Goal: Check status: Check status

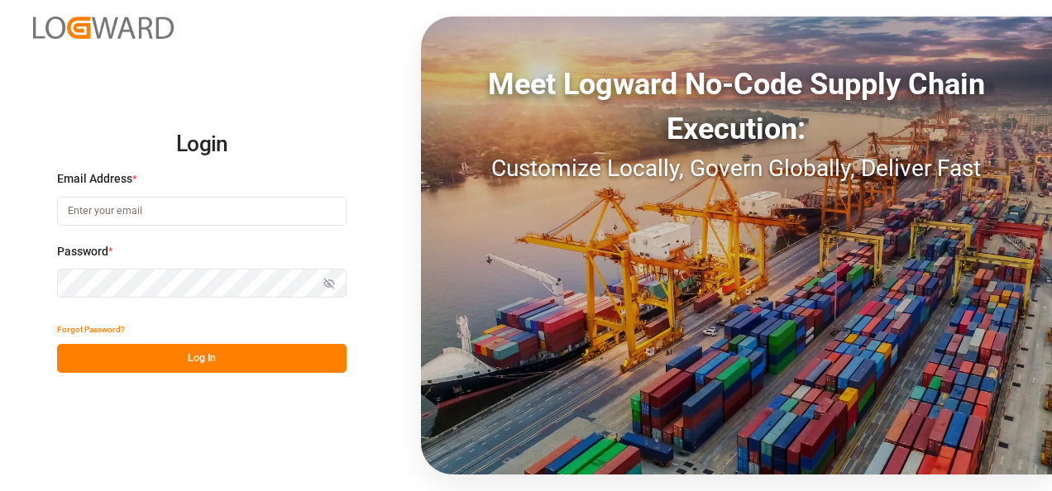
type input "[EMAIL_ADDRESS][DOMAIN_NAME]"
click at [263, 352] on button "Log In" at bounding box center [202, 358] width 290 height 29
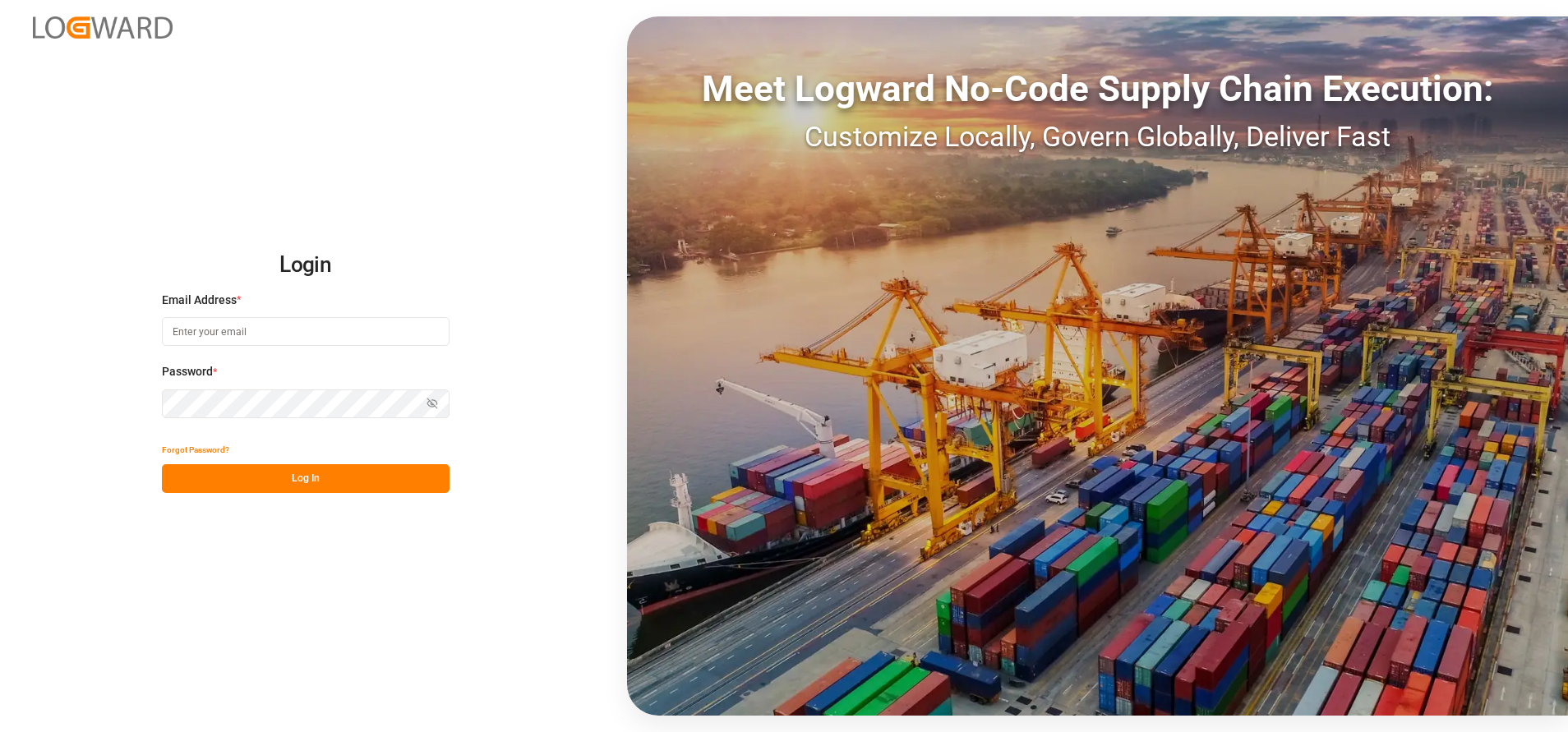
type input "[EMAIL_ADDRESS][DOMAIN_NAME]"
click at [385, 471] on button "Log In" at bounding box center [306, 478] width 288 height 29
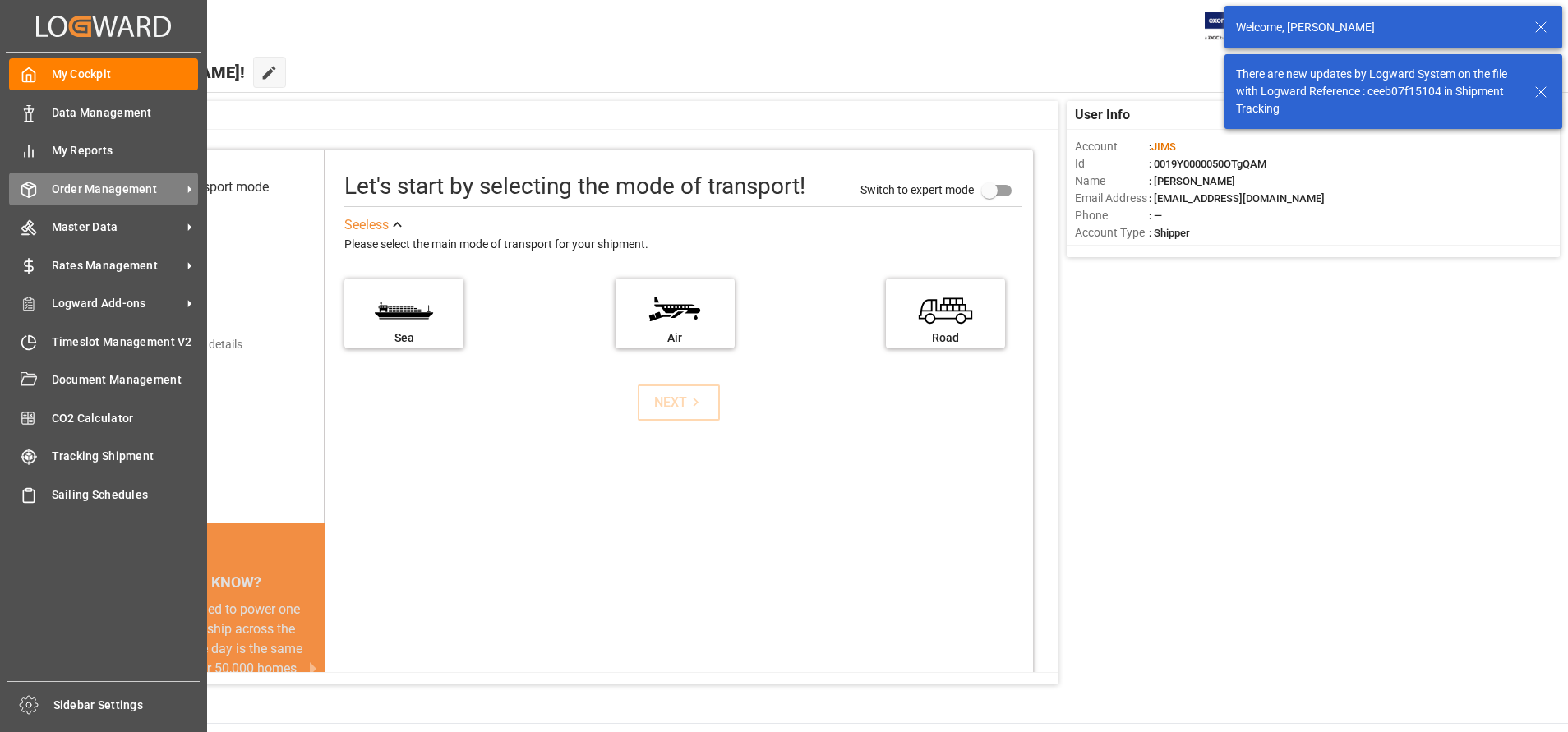
click at [107, 205] on div "Order Management Order Management" at bounding box center [103, 189] width 189 height 32
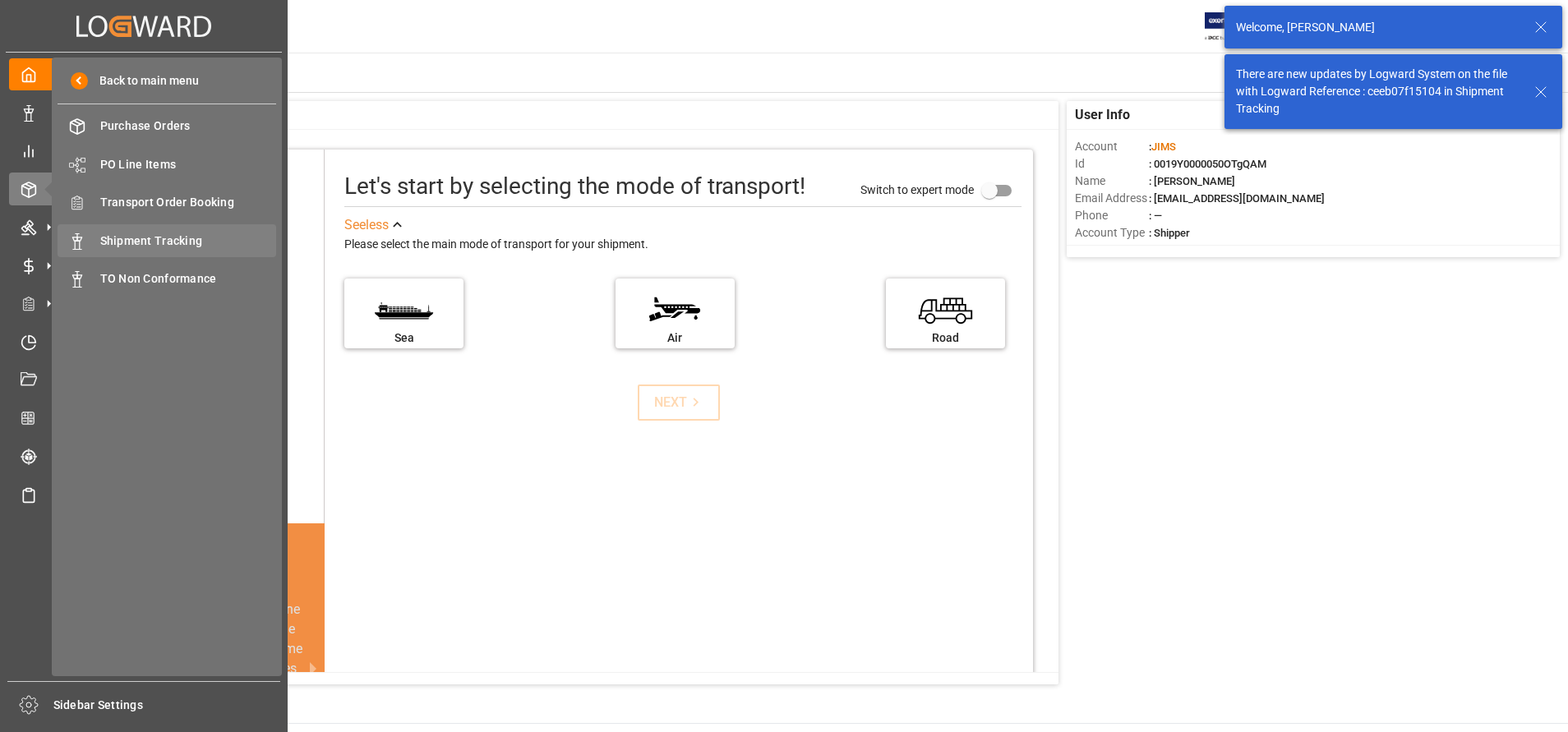
click at [135, 240] on span "Shipment Tracking" at bounding box center [189, 240] width 177 height 17
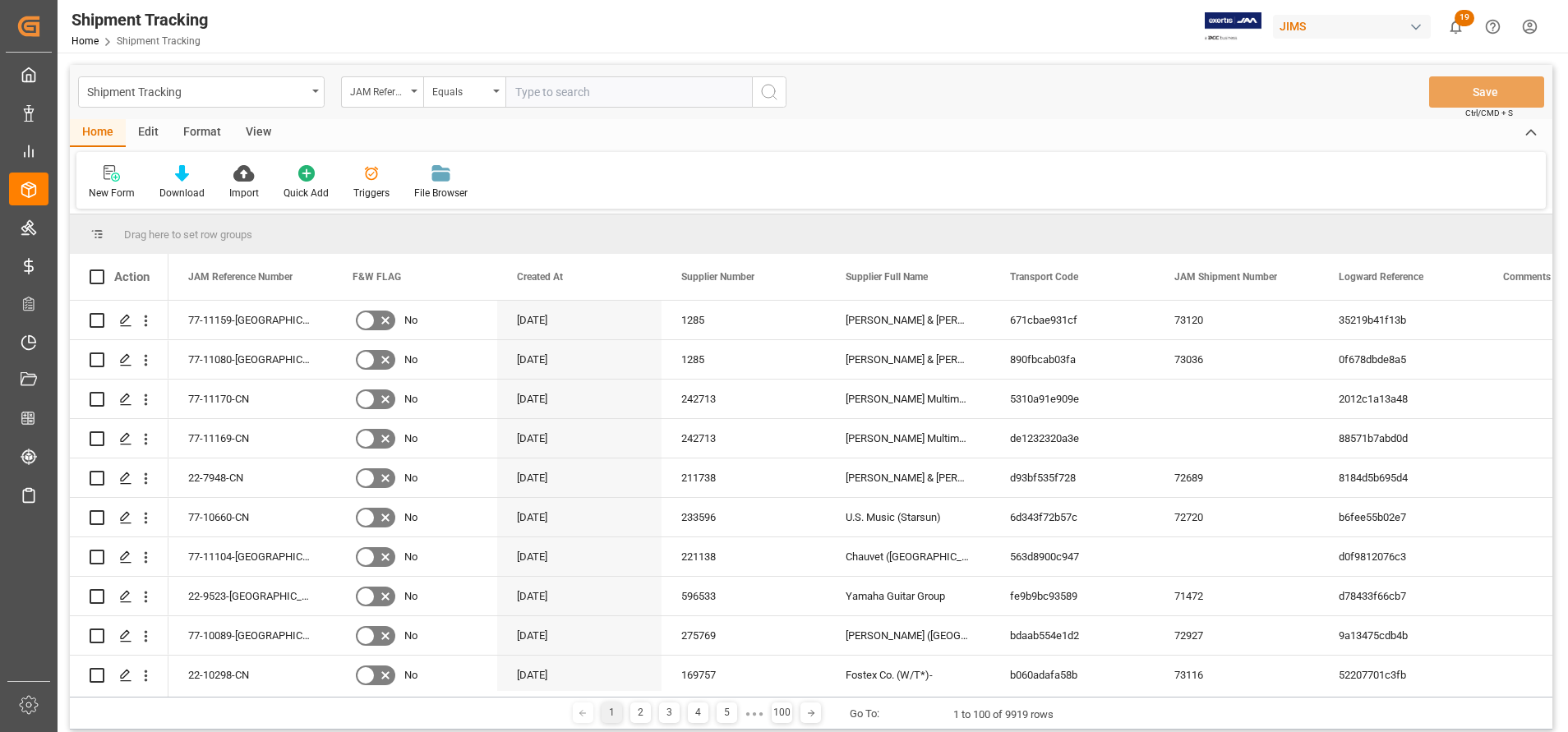
click at [632, 92] on input "text" at bounding box center [629, 91] width 246 height 31
paste input "77-9976-CN"
type input "77-9976-CN"
click at [768, 91] on icon "search button" at bounding box center [769, 92] width 20 height 20
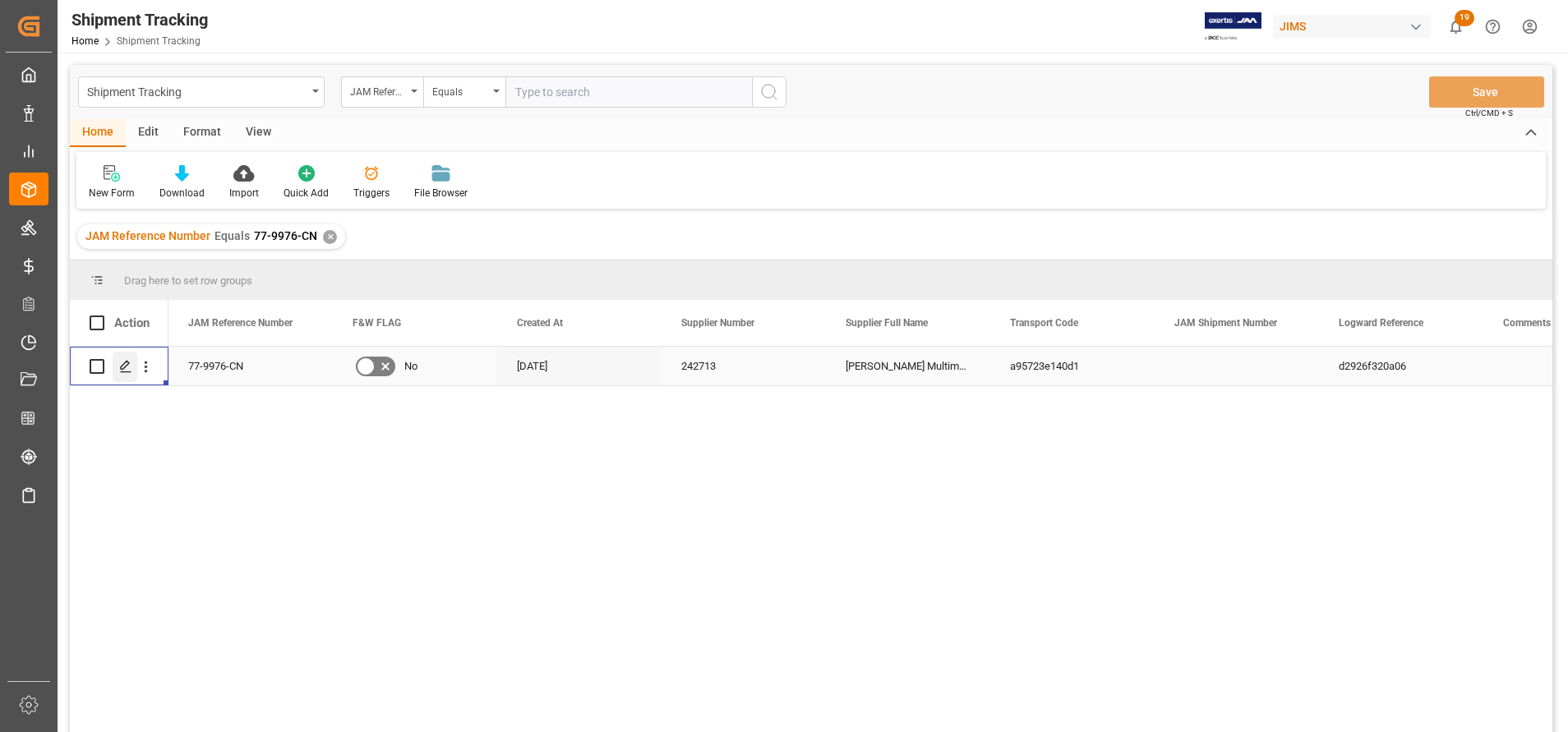
click at [123, 366] on icon "Press SPACE to select this row." at bounding box center [125, 366] width 13 height 13
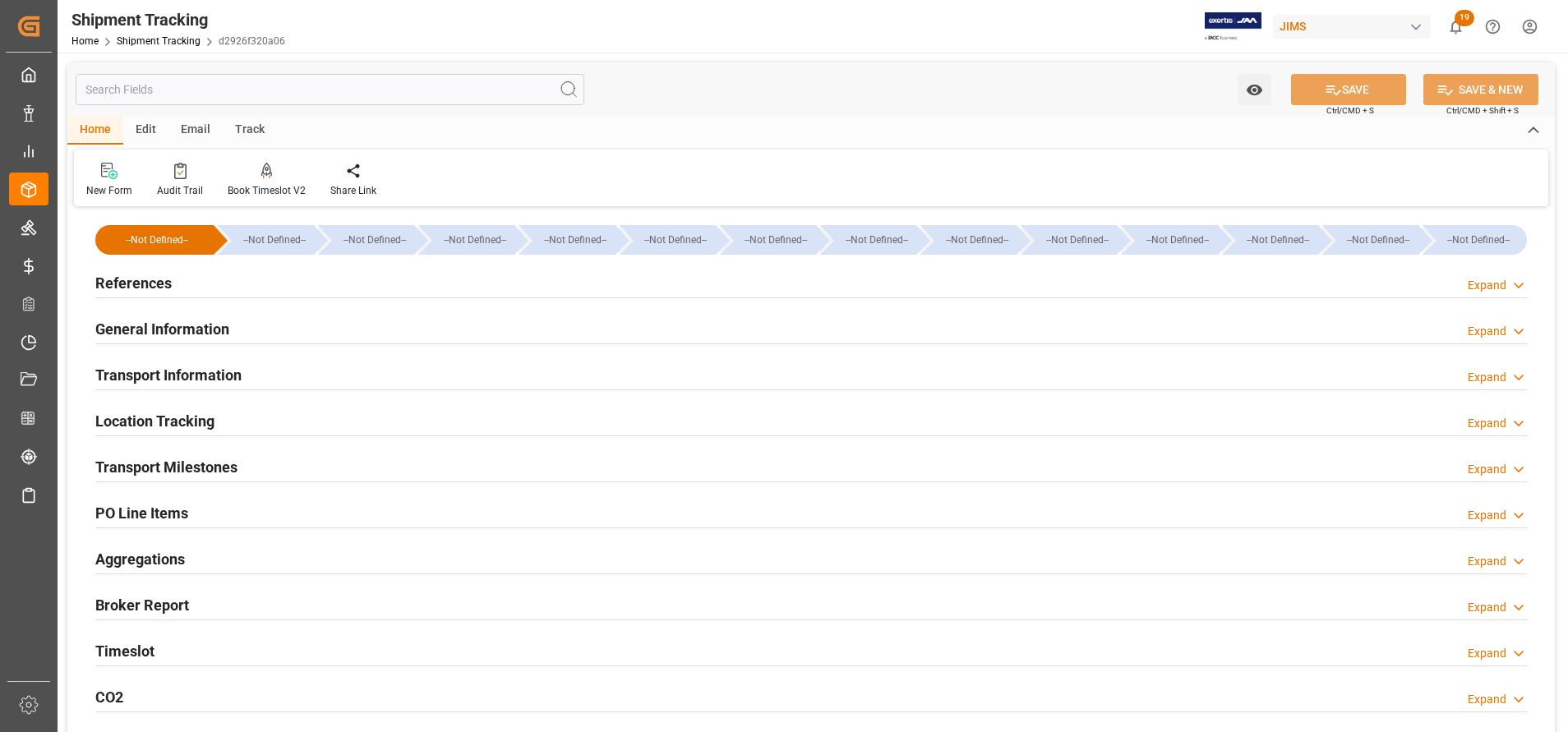
click at [149, 315] on div "General Information" at bounding box center [162, 327] width 134 height 31
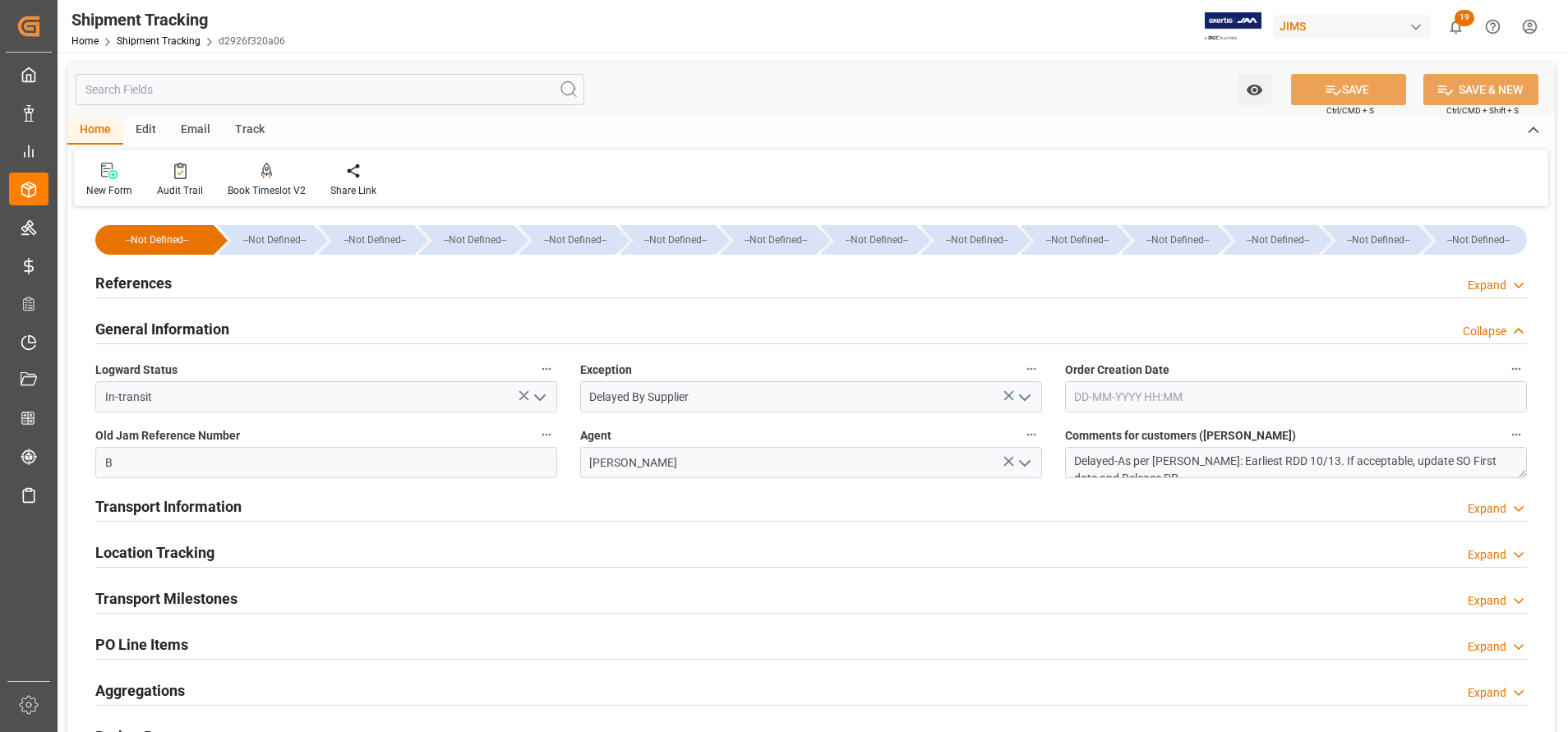
click at [1025, 401] on icon "open menu" at bounding box center [1025, 397] width 20 height 20
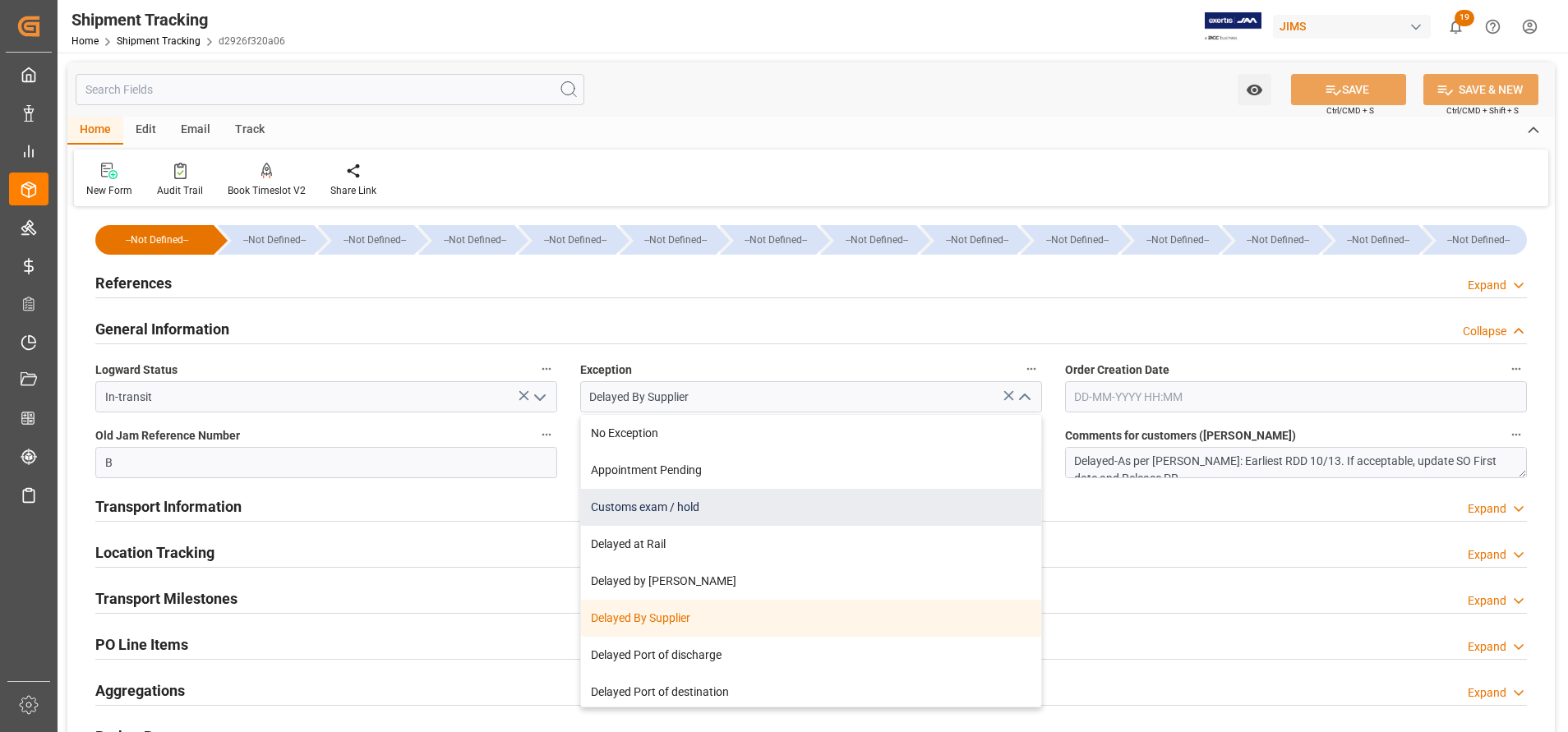
click at [838, 512] on div "Customs exam / hold" at bounding box center [811, 507] width 460 height 37
type input "Customs exam / hold"
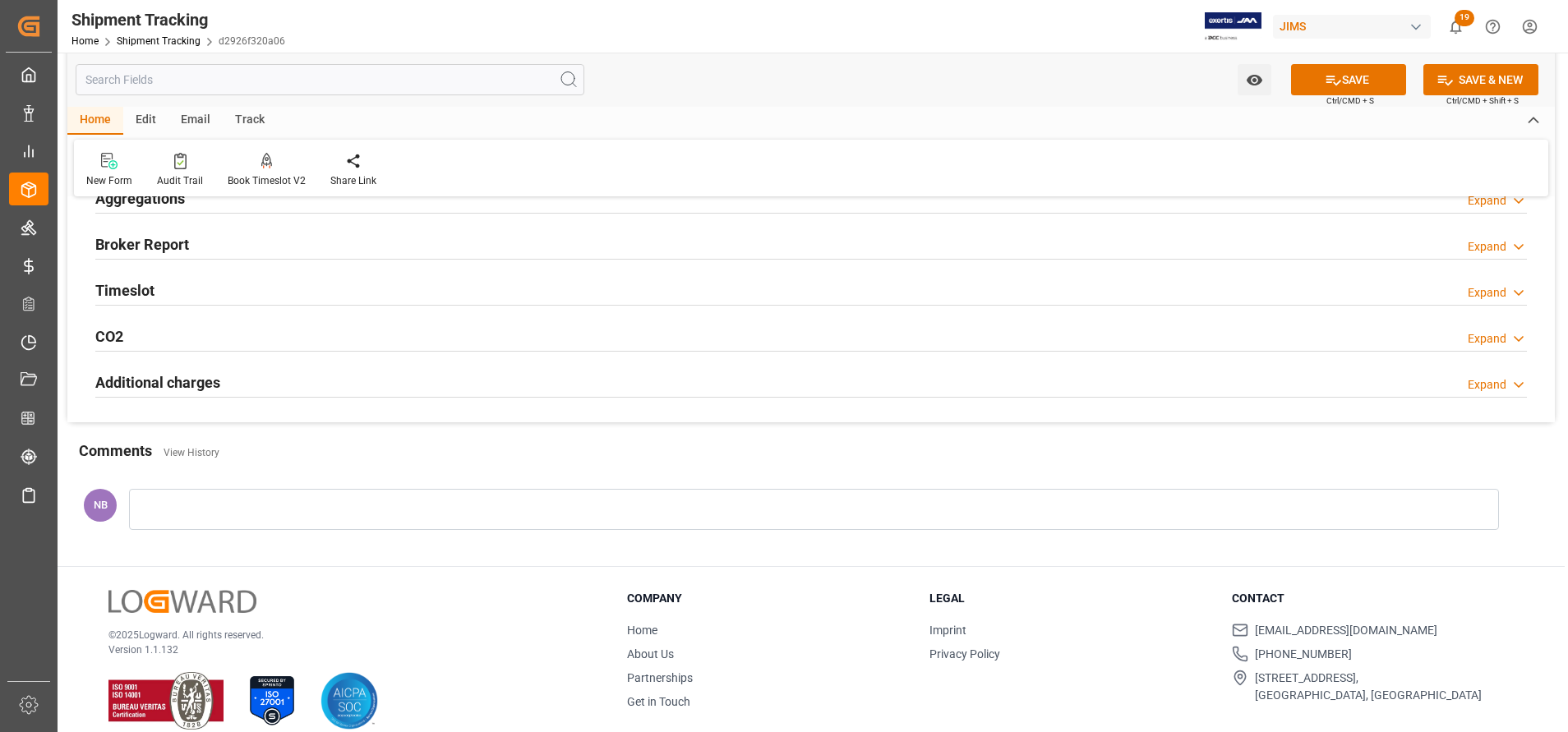
scroll to position [493, 0]
click at [217, 383] on h2 "Additional charges" at bounding box center [158, 381] width 125 height 22
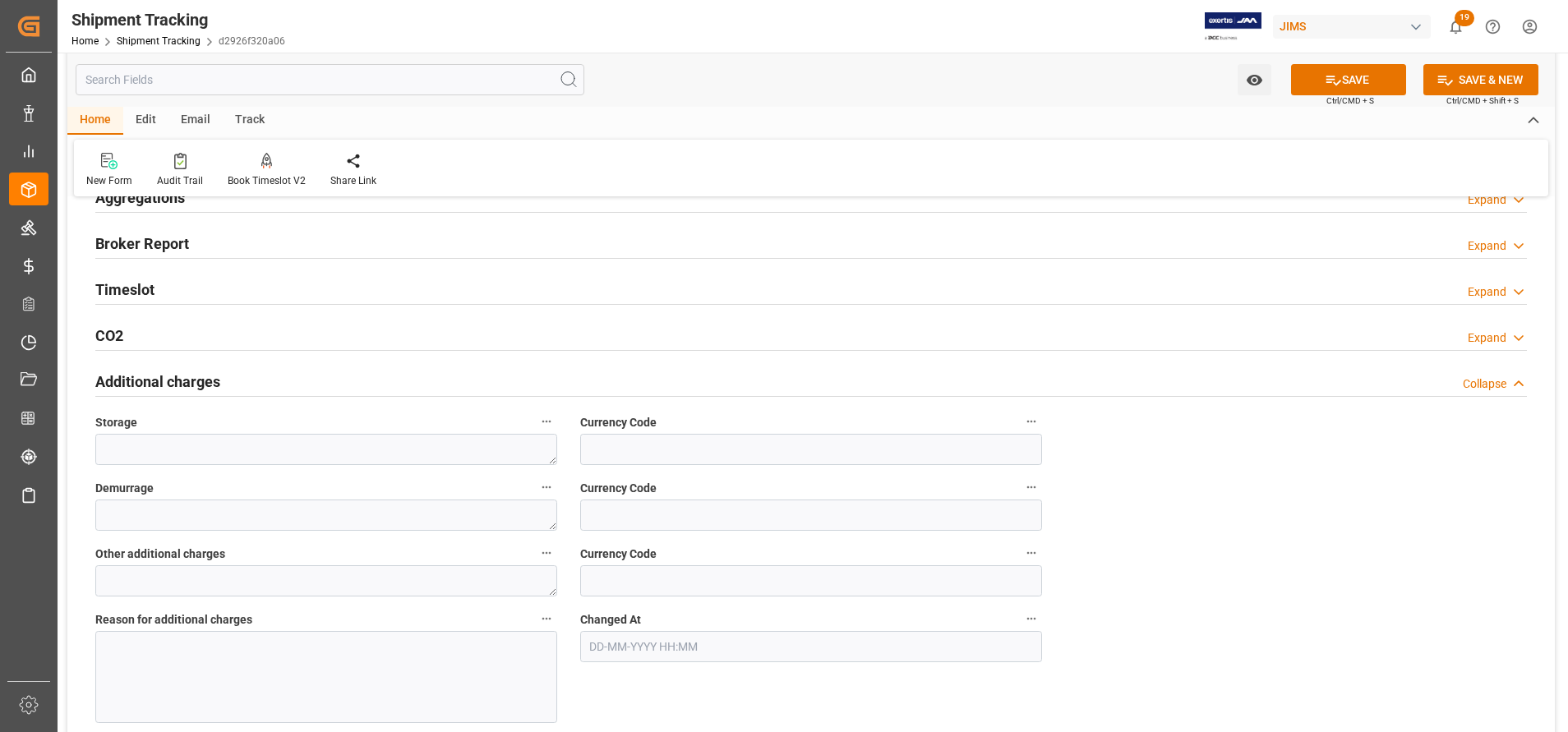
click at [390, 655] on div at bounding box center [326, 676] width 462 height 92
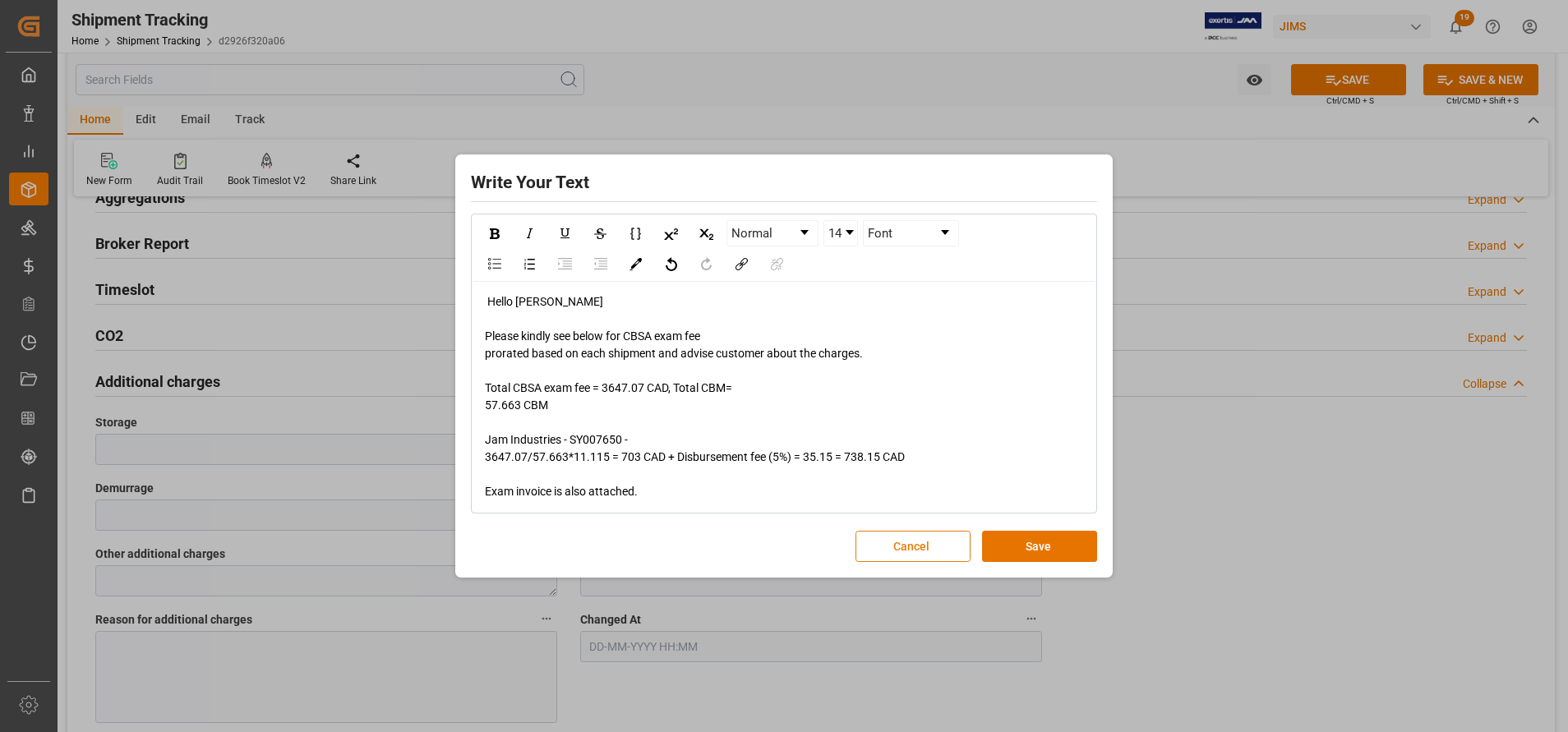
click at [924, 553] on button "Cancel" at bounding box center [913, 545] width 115 height 31
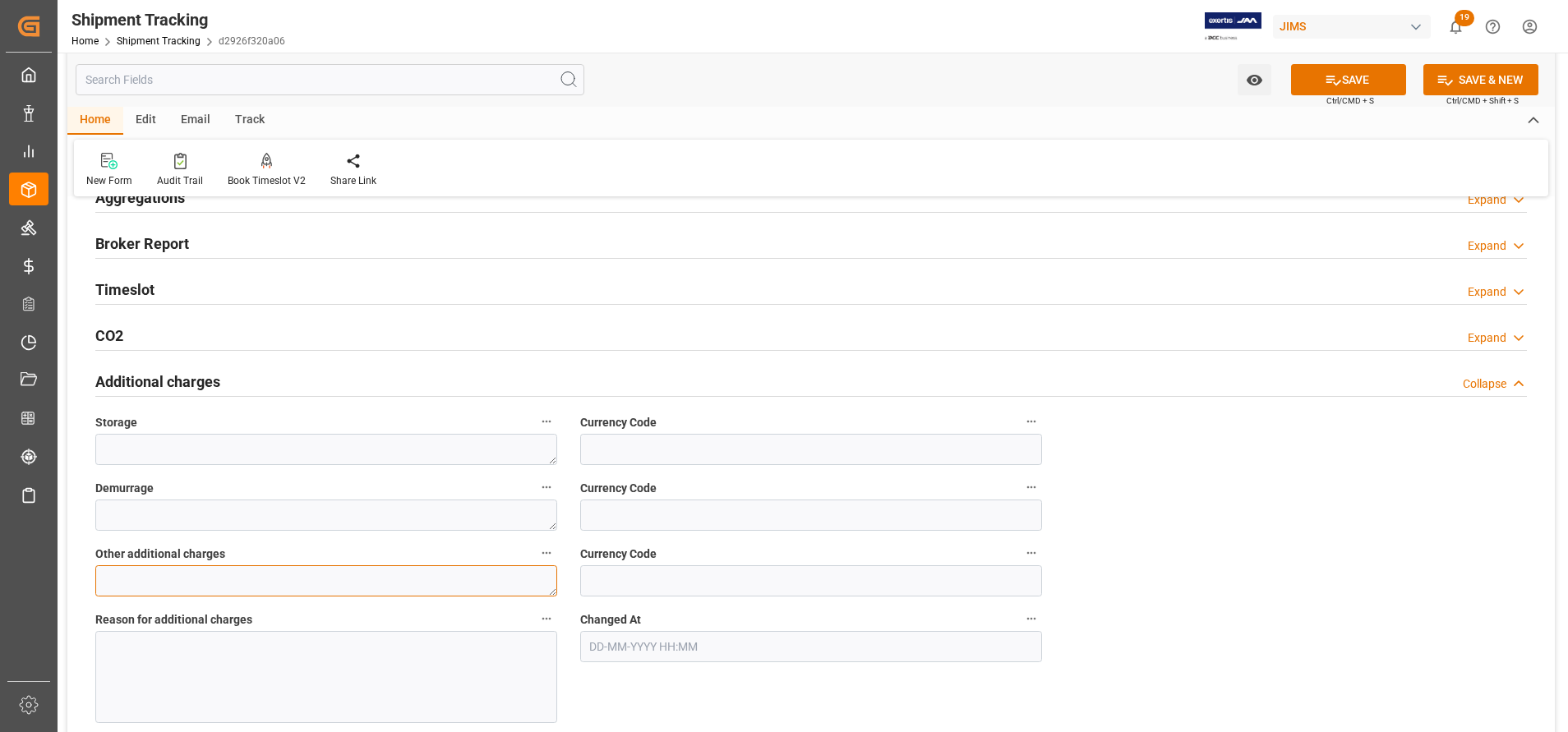
click at [427, 585] on textarea at bounding box center [326, 580] width 462 height 31
type textarea "Exam charges"
click at [678, 580] on input at bounding box center [811, 580] width 462 height 31
type input "CAD"
click at [418, 592] on textarea "Exam charges" at bounding box center [326, 580] width 462 height 31
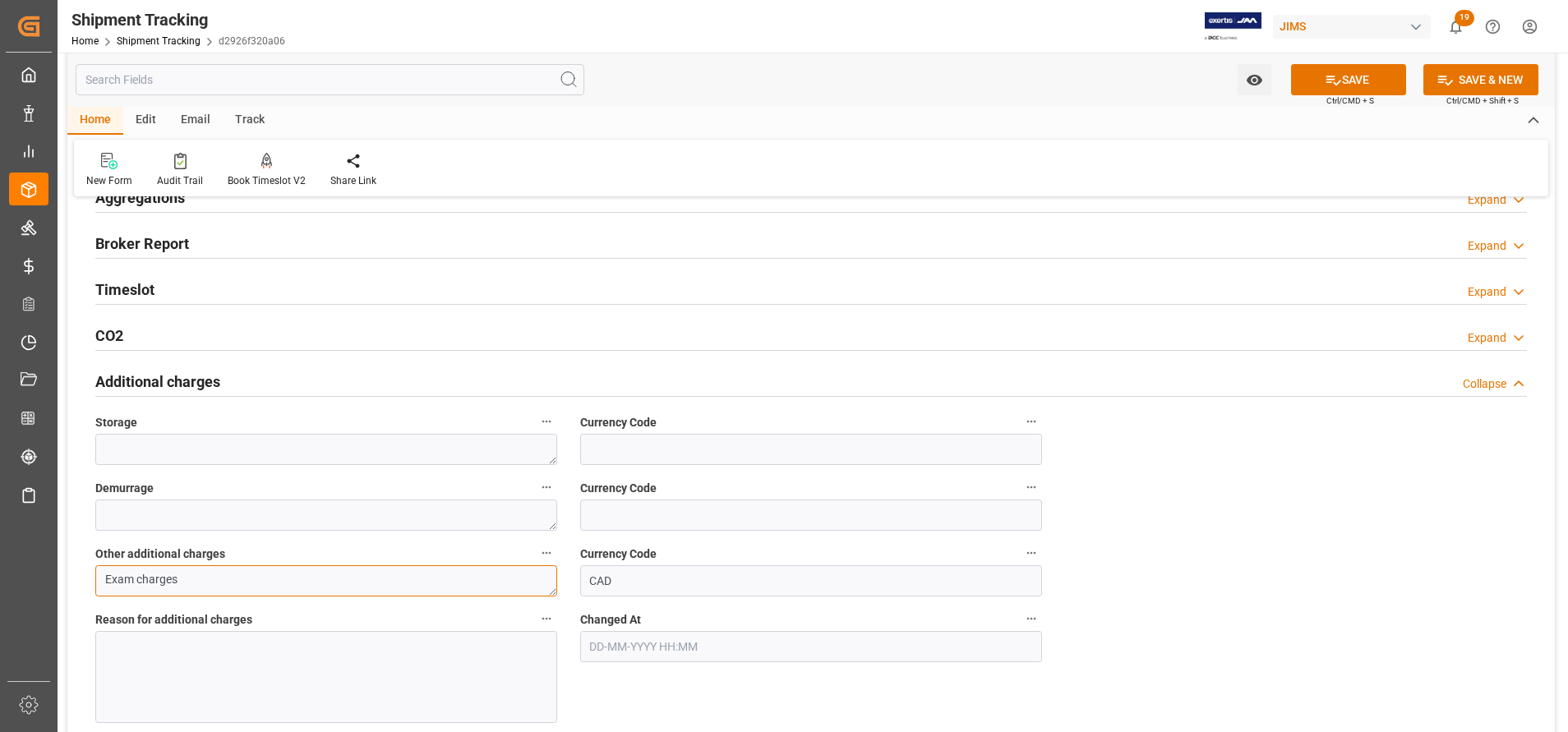
click at [418, 592] on textarea "Exam charges" at bounding box center [326, 580] width 462 height 31
type textarea "E"
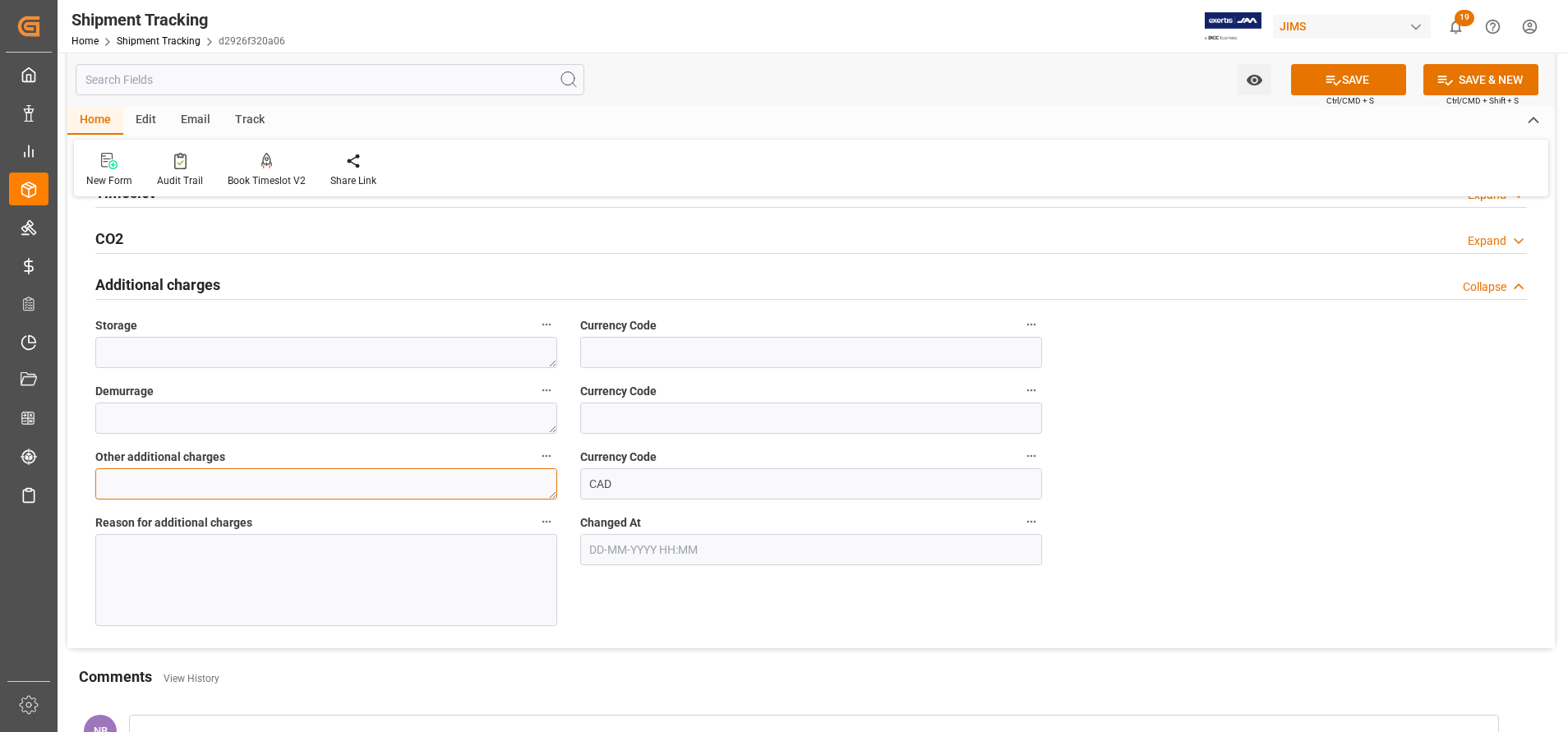
scroll to position [467, 0]
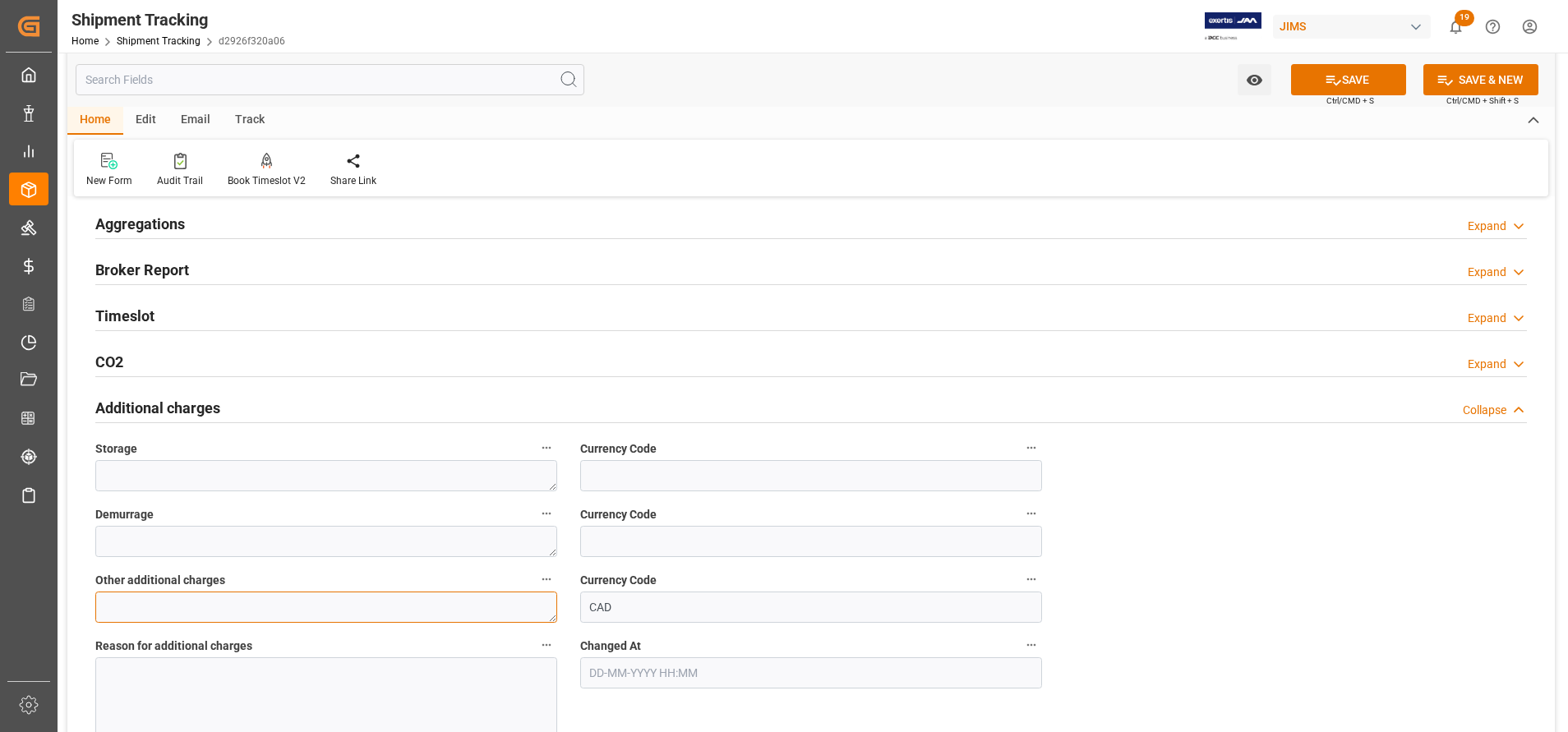
paste textarea "738.15 CAD"
type textarea "738.15"
click at [361, 663] on div at bounding box center [326, 703] width 462 height 92
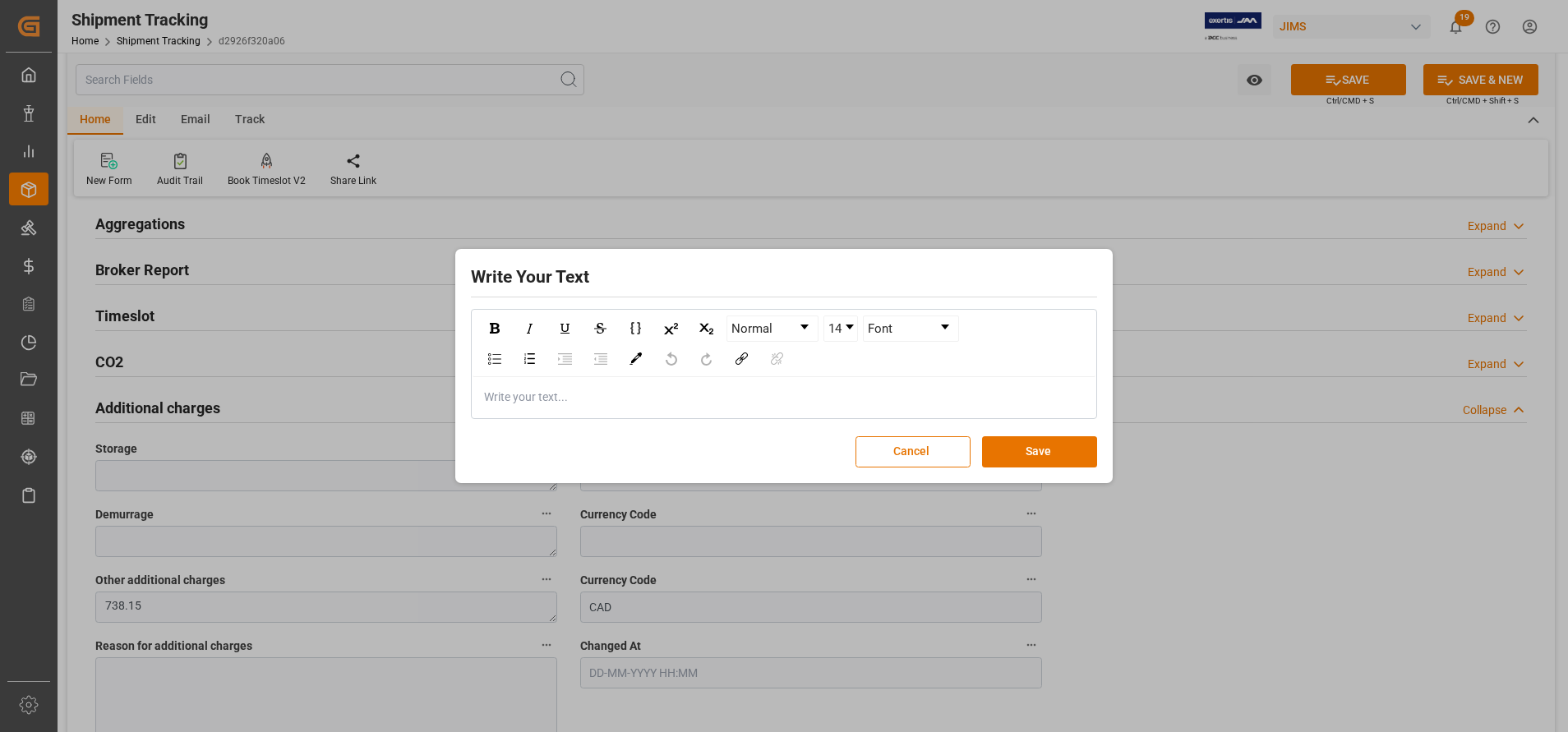
click at [636, 404] on div "rdw-editor" at bounding box center [784, 396] width 599 height 17
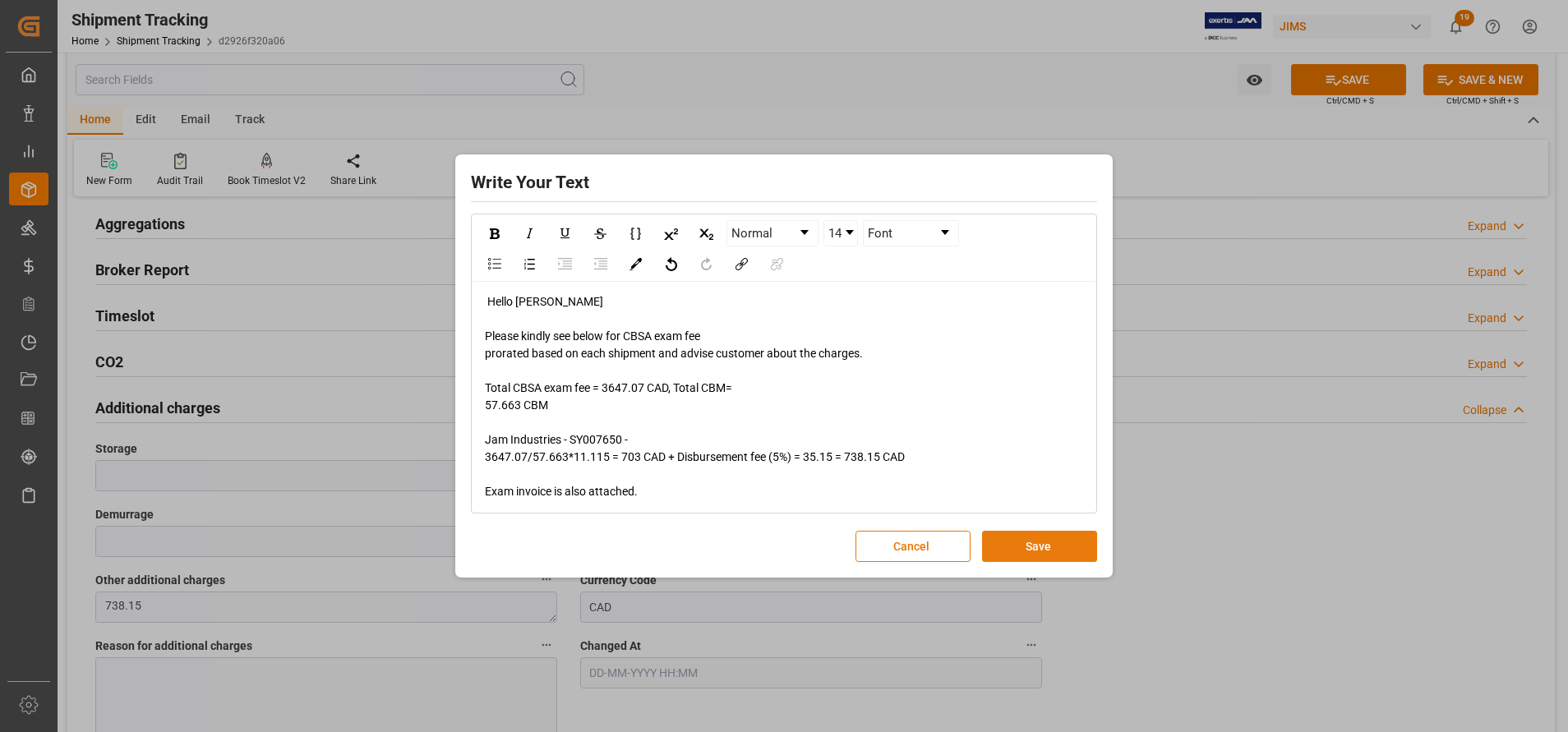
click at [1045, 545] on button "Save" at bounding box center [1040, 545] width 115 height 31
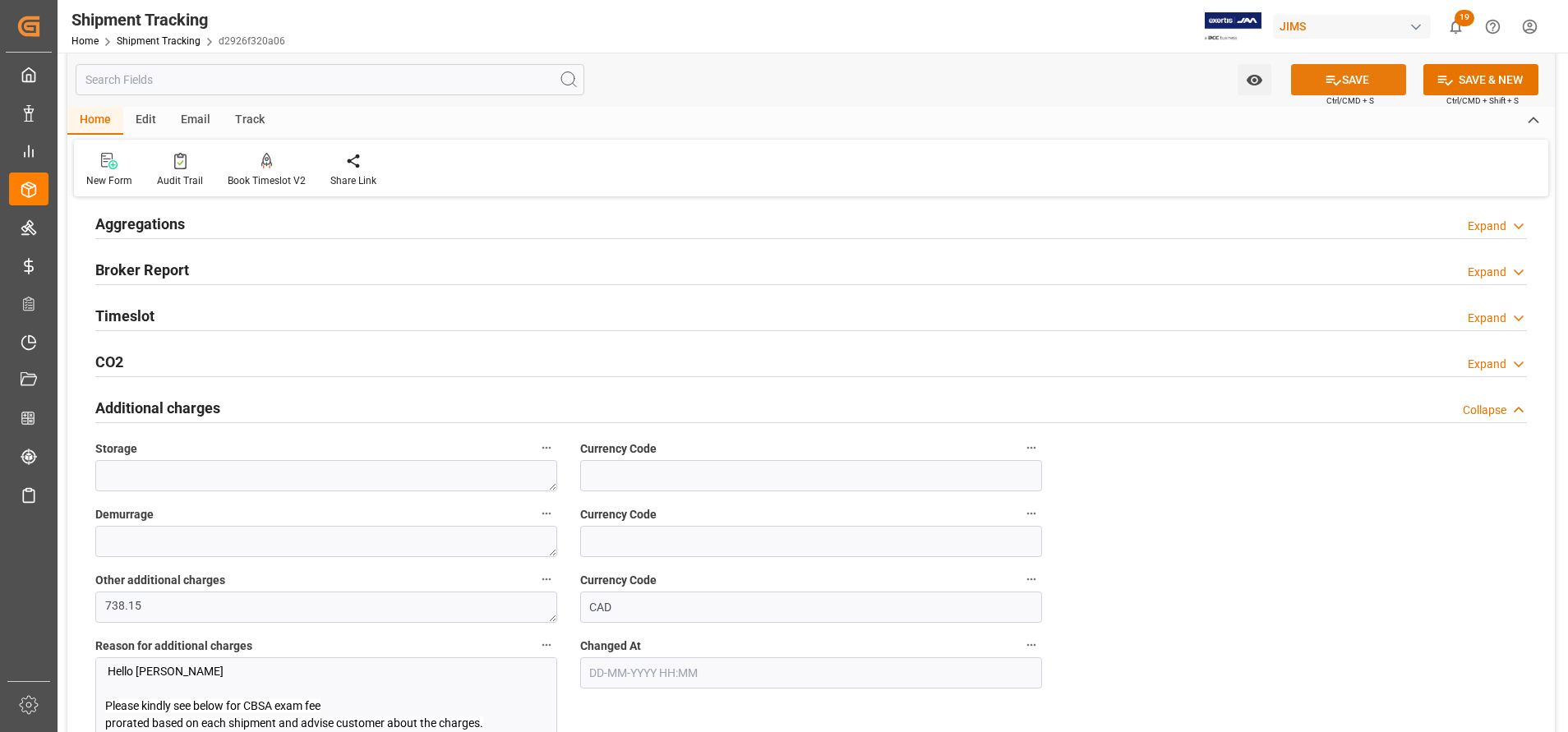
click at [1320, 81] on button "SAVE" at bounding box center [1349, 79] width 115 height 31
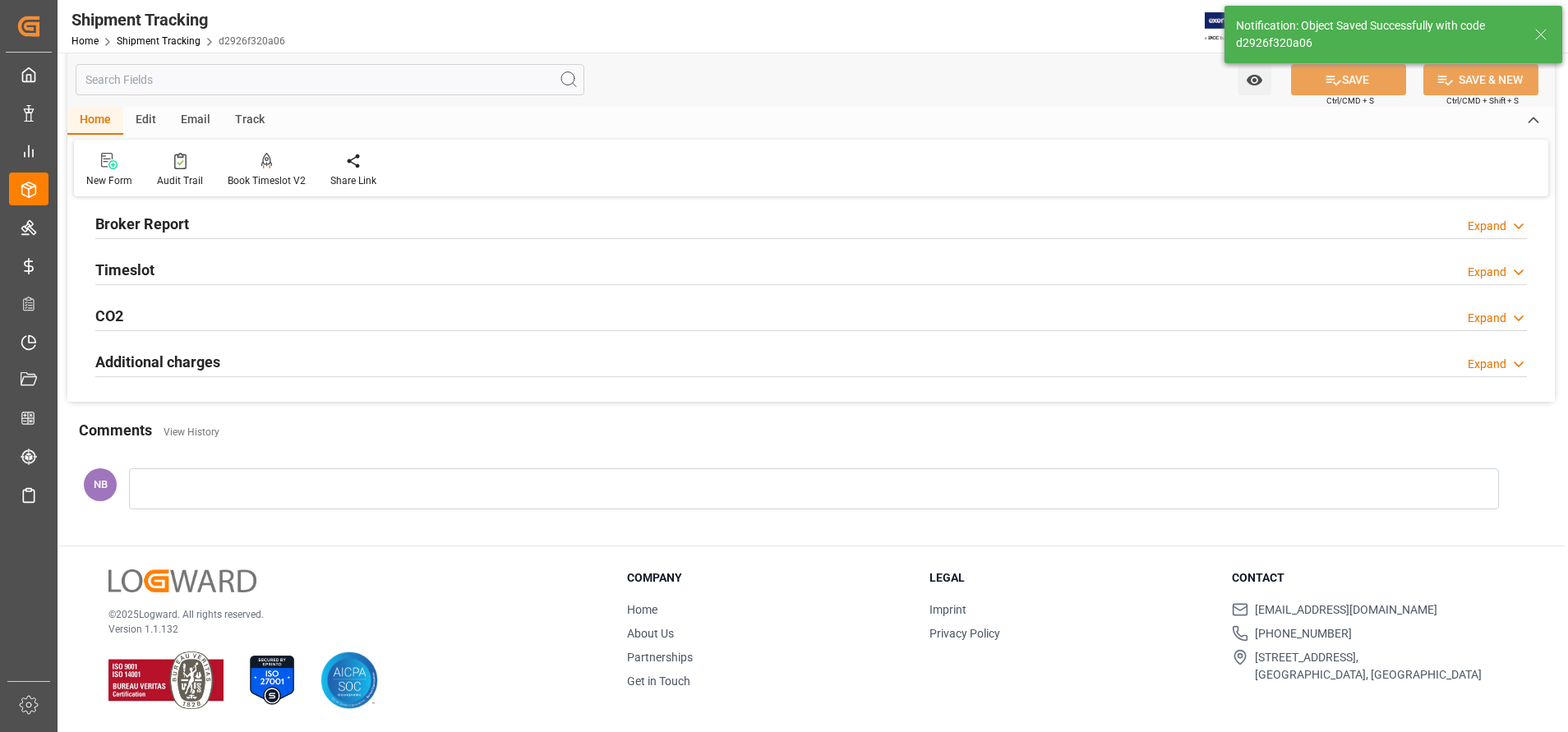
scroll to position [336, 0]
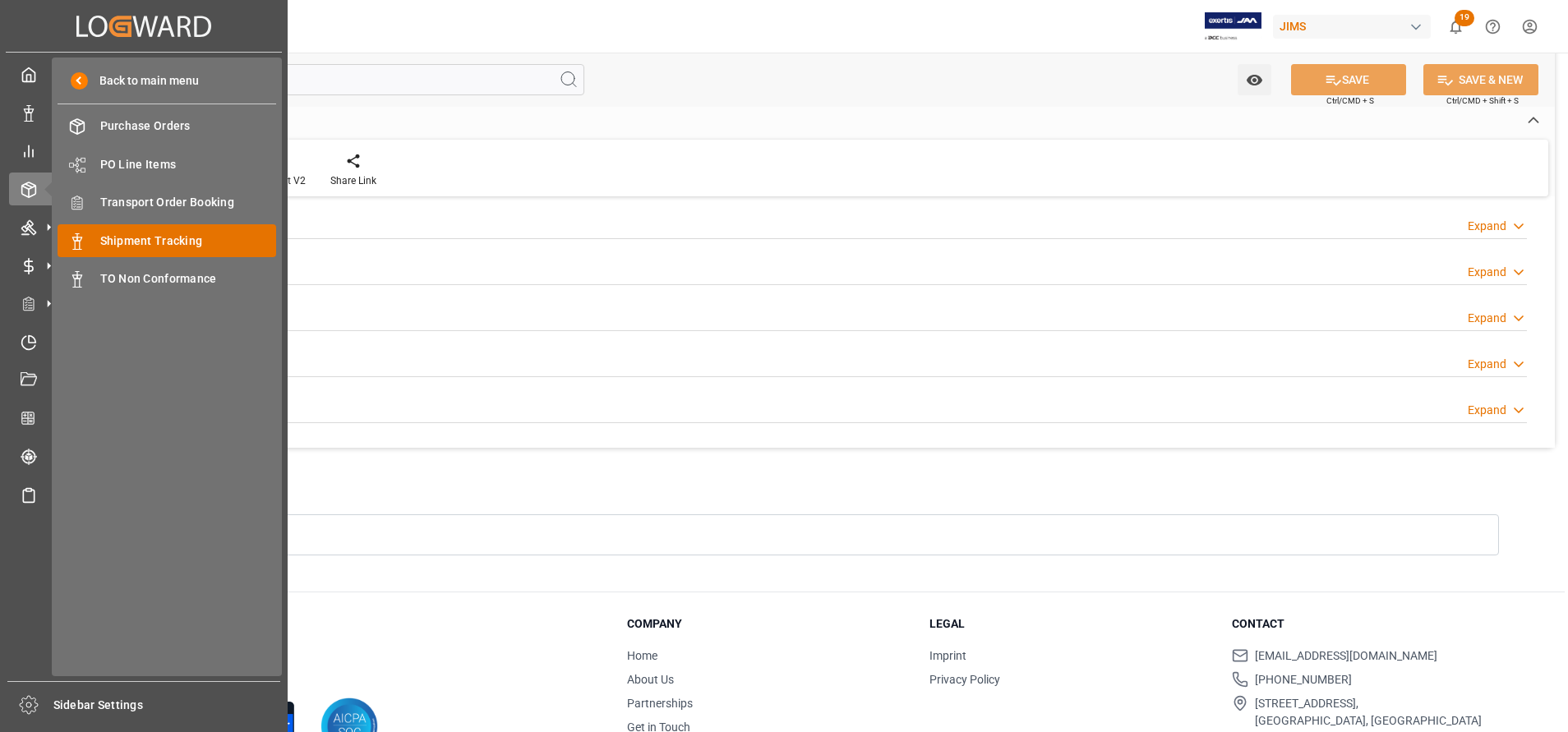
click at [169, 232] on span "Shipment Tracking" at bounding box center [189, 240] width 177 height 17
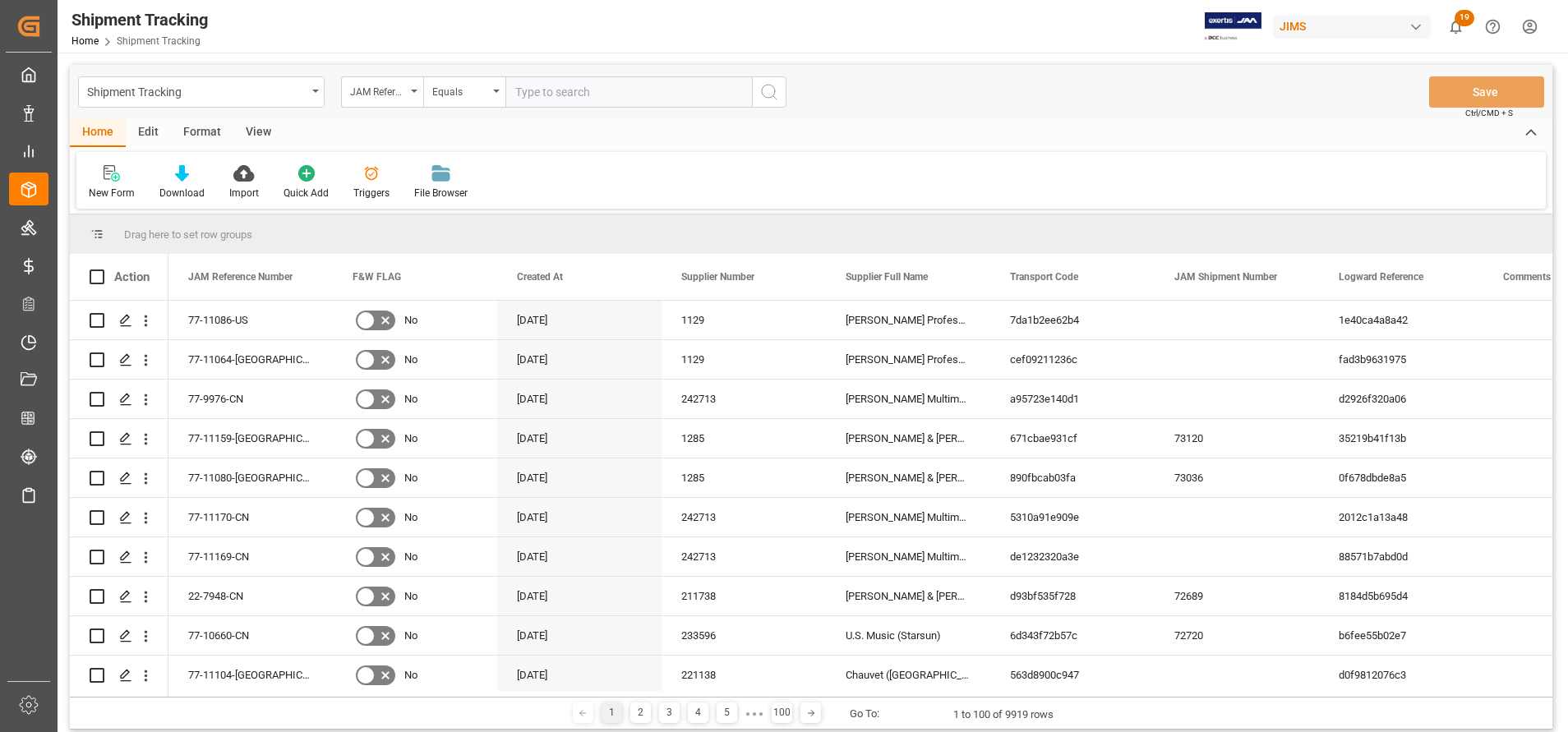
click at [592, 91] on input "text" at bounding box center [629, 91] width 246 height 31
type input "77-9976-CN"
click at [775, 92] on circle "search button" at bounding box center [768, 90] width 13 height 13
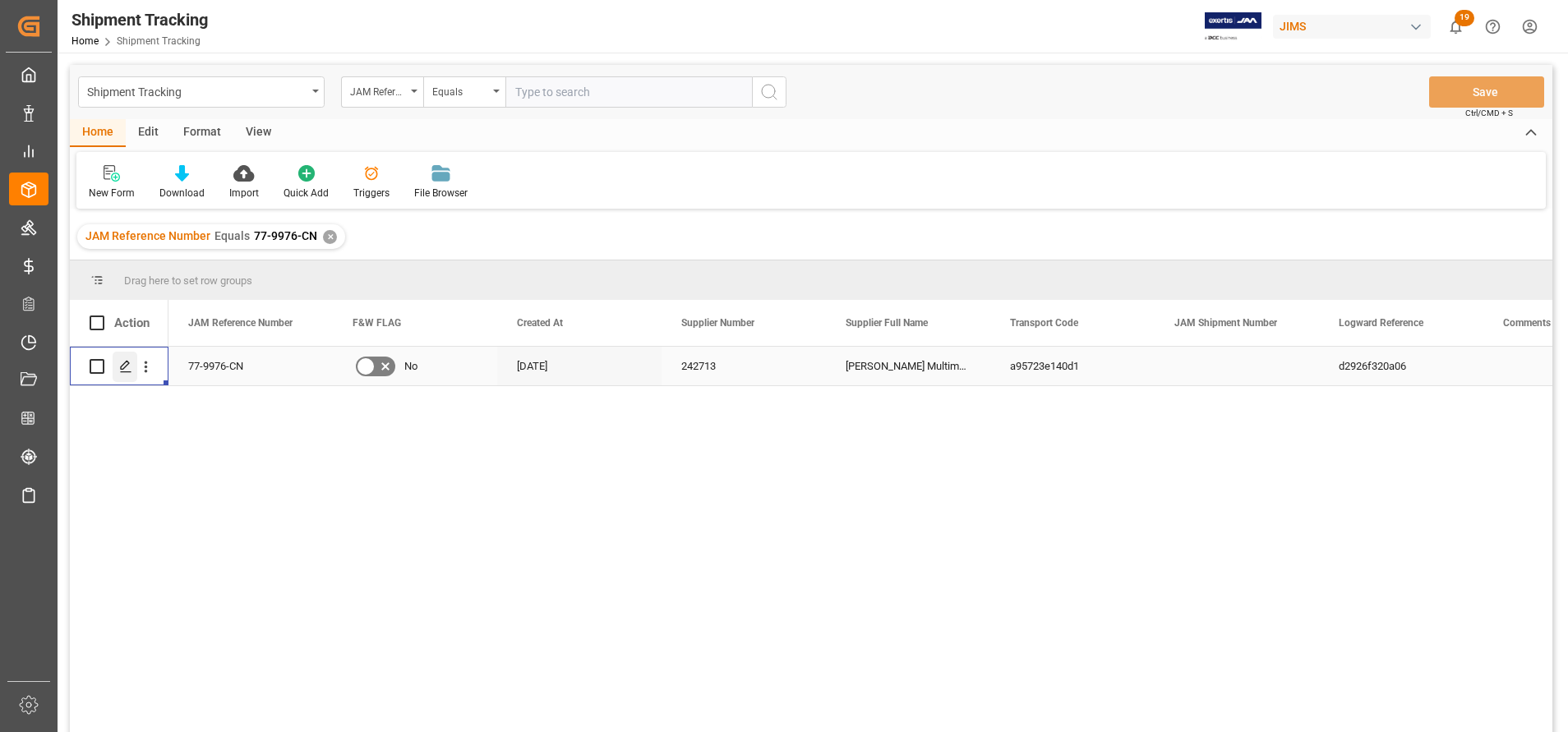
click at [126, 360] on icon "Press SPACE to select this row." at bounding box center [125, 366] width 13 height 13
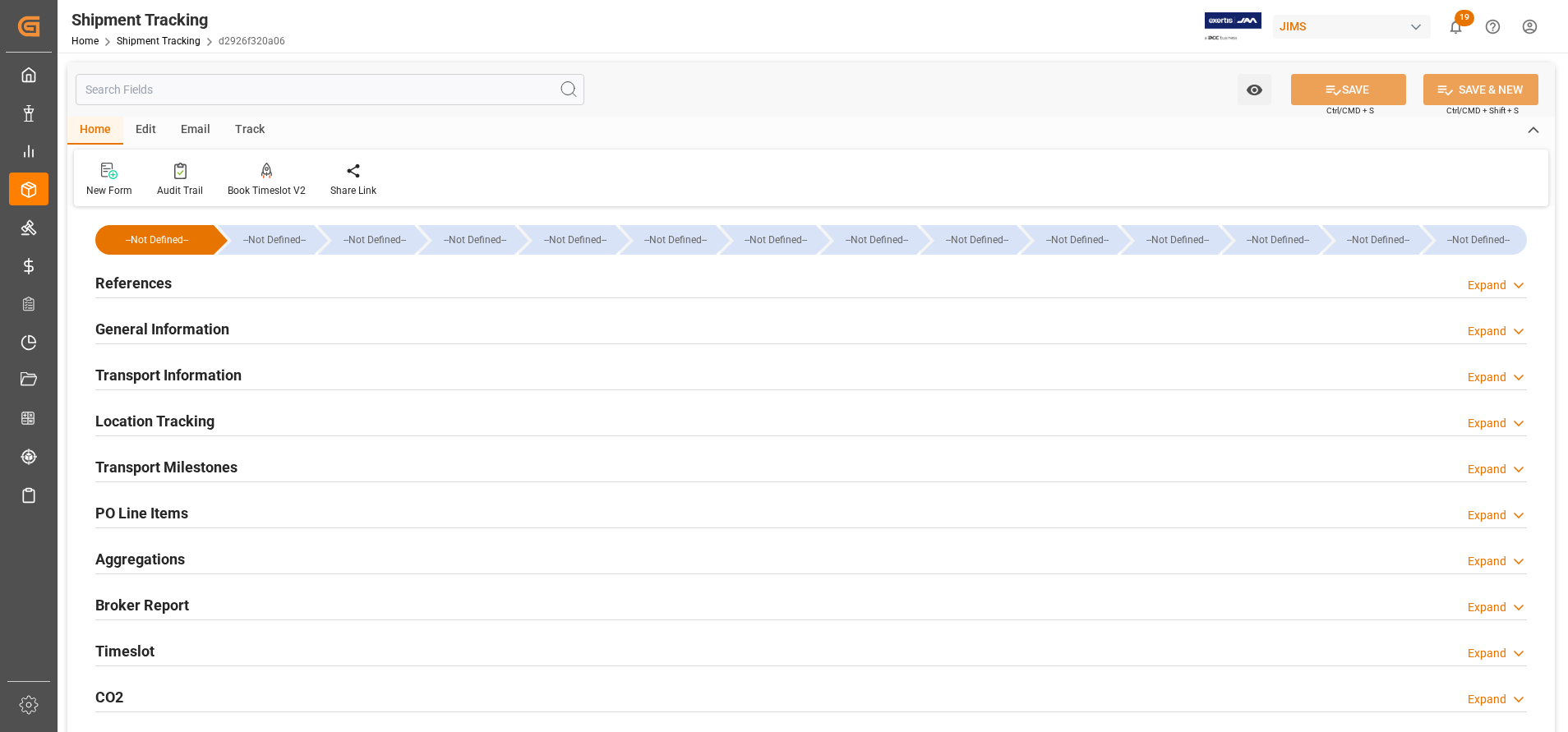
click at [195, 473] on h2 "Transport Milestones" at bounding box center [166, 467] width 142 height 22
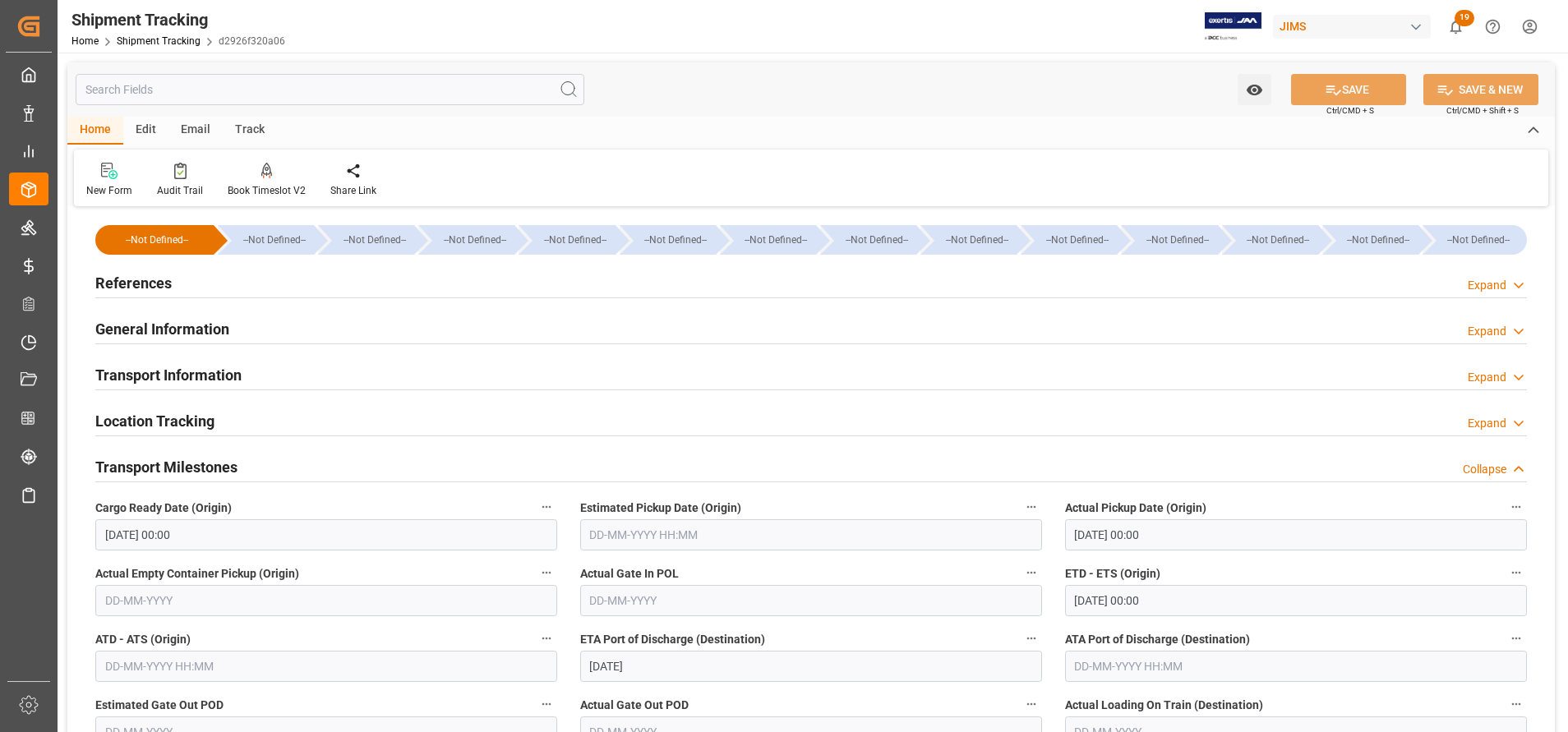
scroll to position [123, 0]
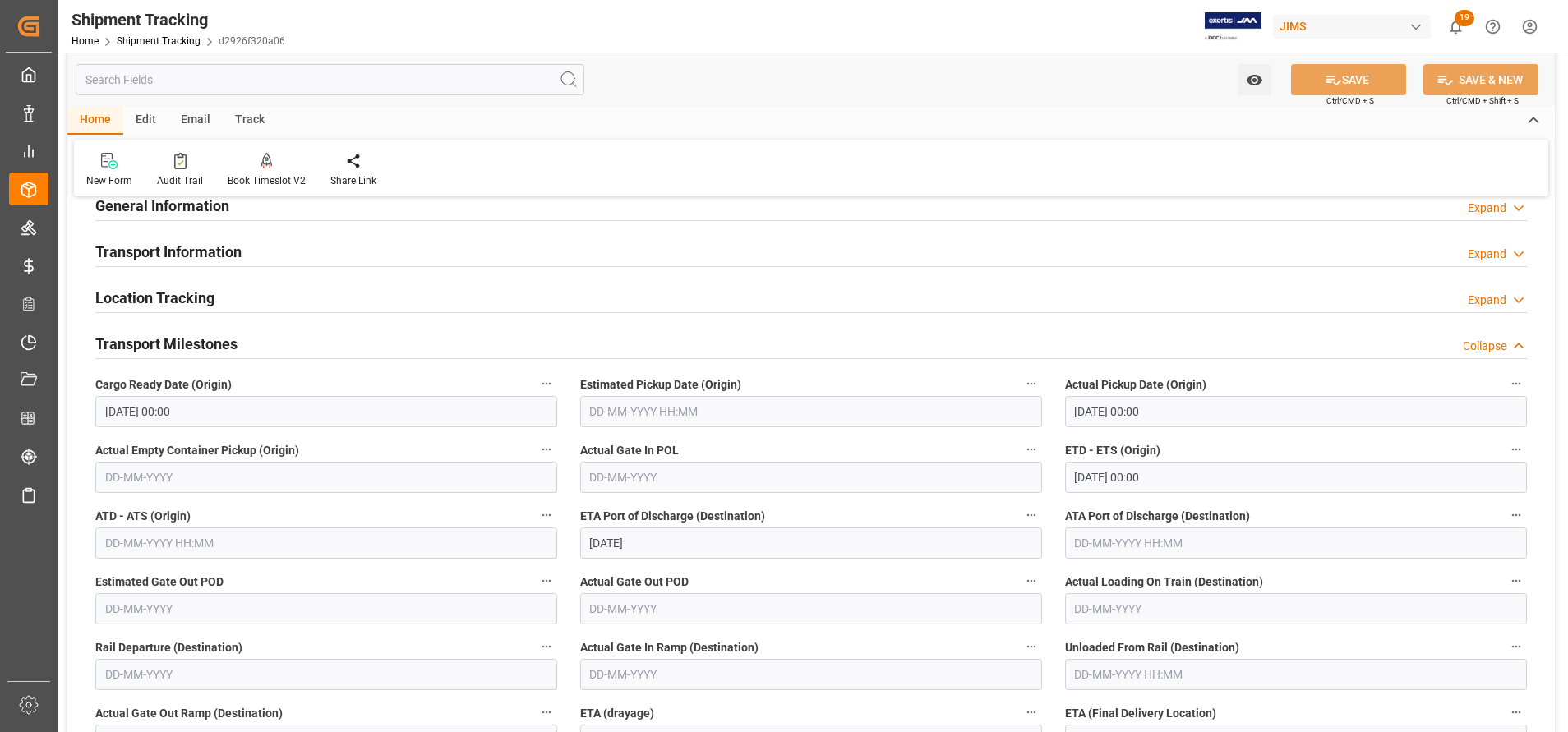
click at [204, 339] on h2 "Transport Milestones" at bounding box center [166, 344] width 142 height 22
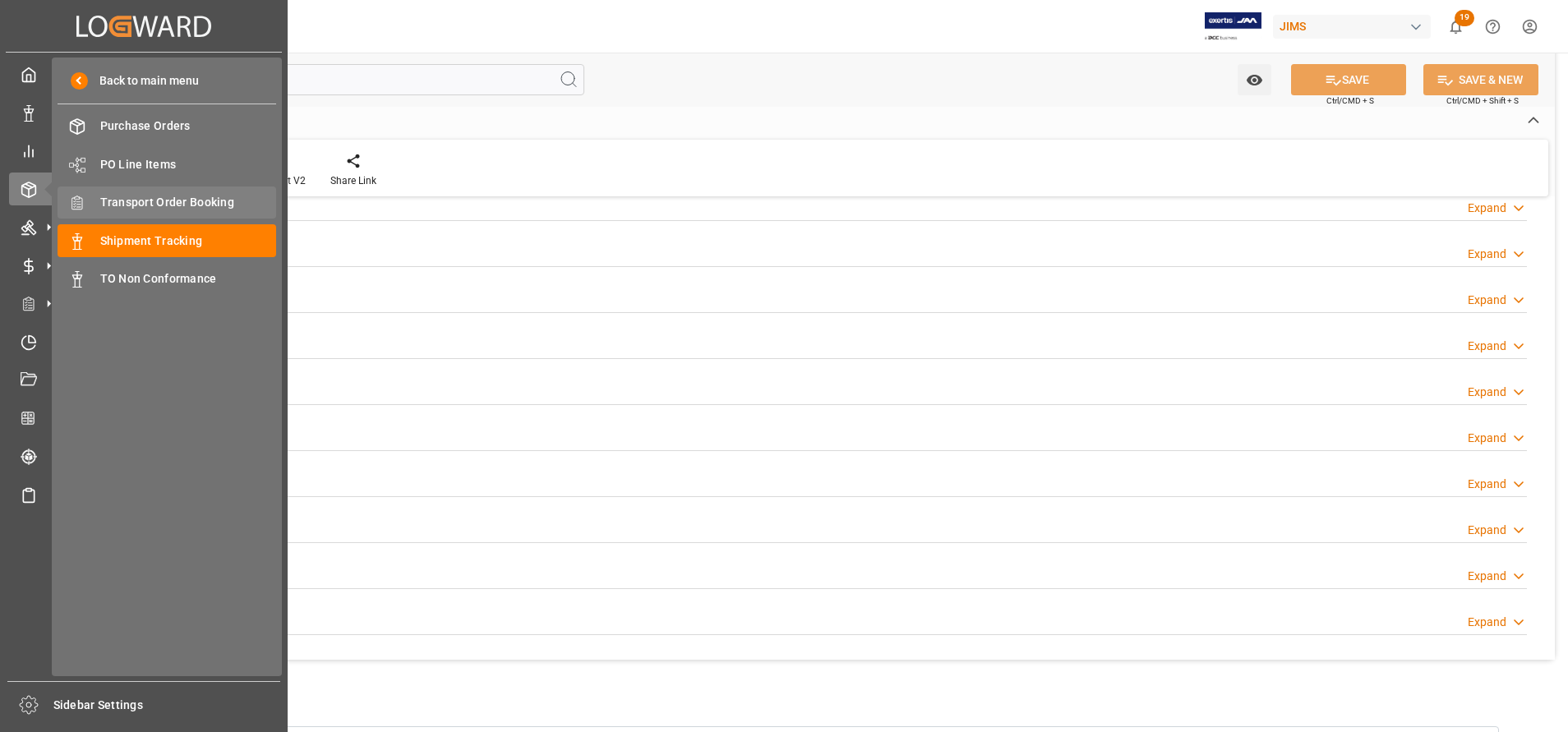
click at [157, 200] on span "Transport Order Booking" at bounding box center [189, 202] width 177 height 17
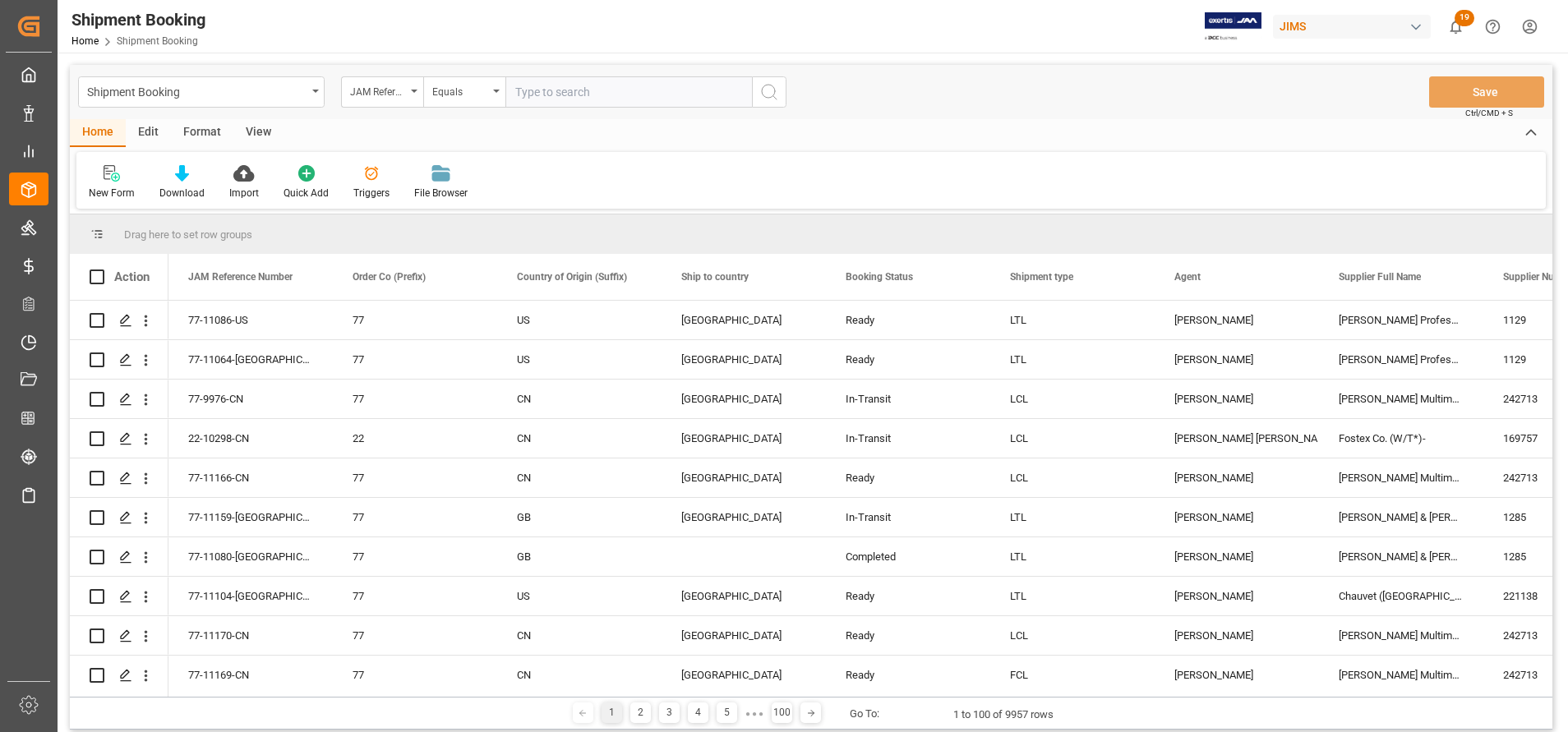
click at [673, 99] on input "text" at bounding box center [629, 91] width 246 height 31
type input "77-9976-CN"
click at [782, 96] on button "search button" at bounding box center [769, 91] width 35 height 31
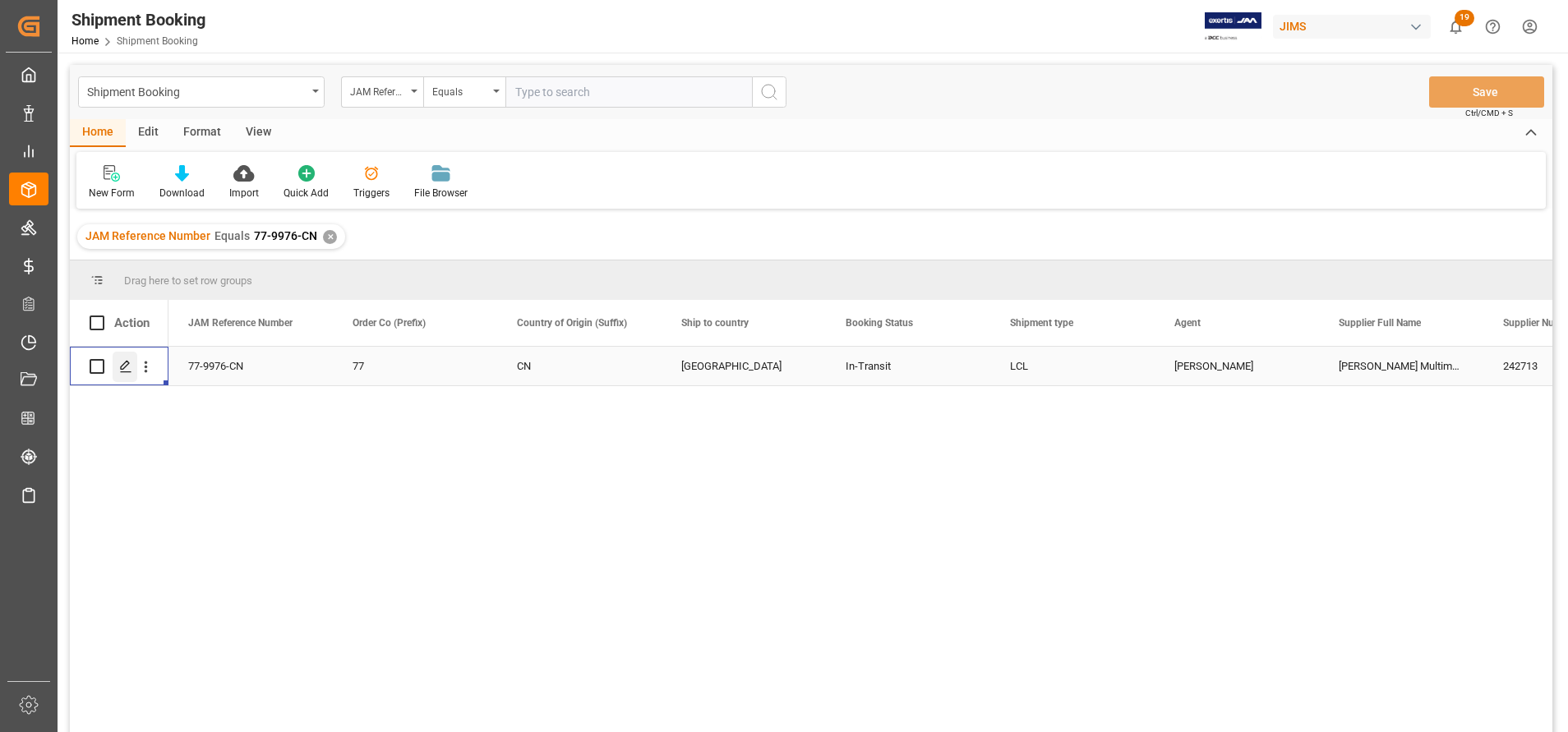
click at [129, 368] on icon "Press SPACE to select this row." at bounding box center [125, 366] width 13 height 13
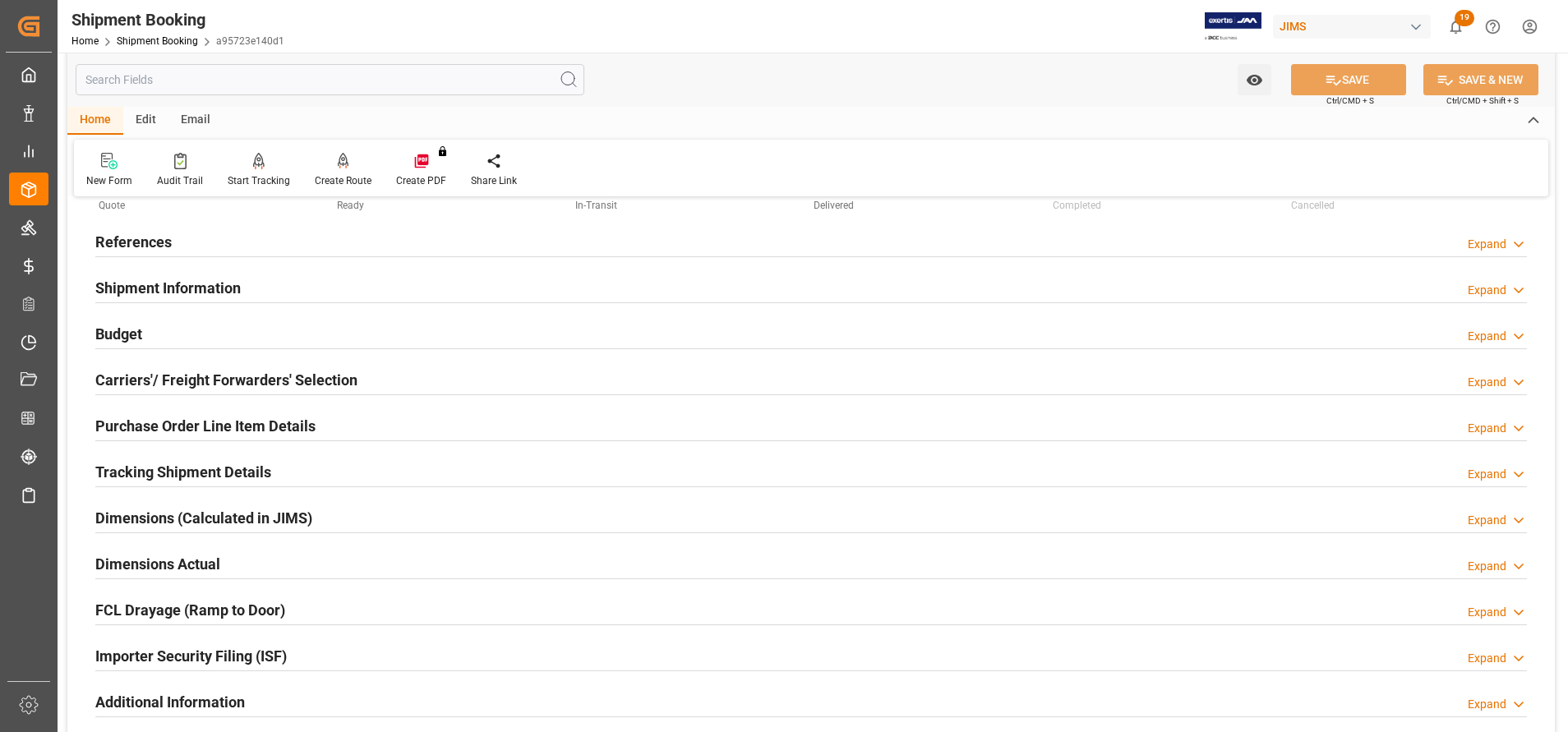
scroll to position [123, 0]
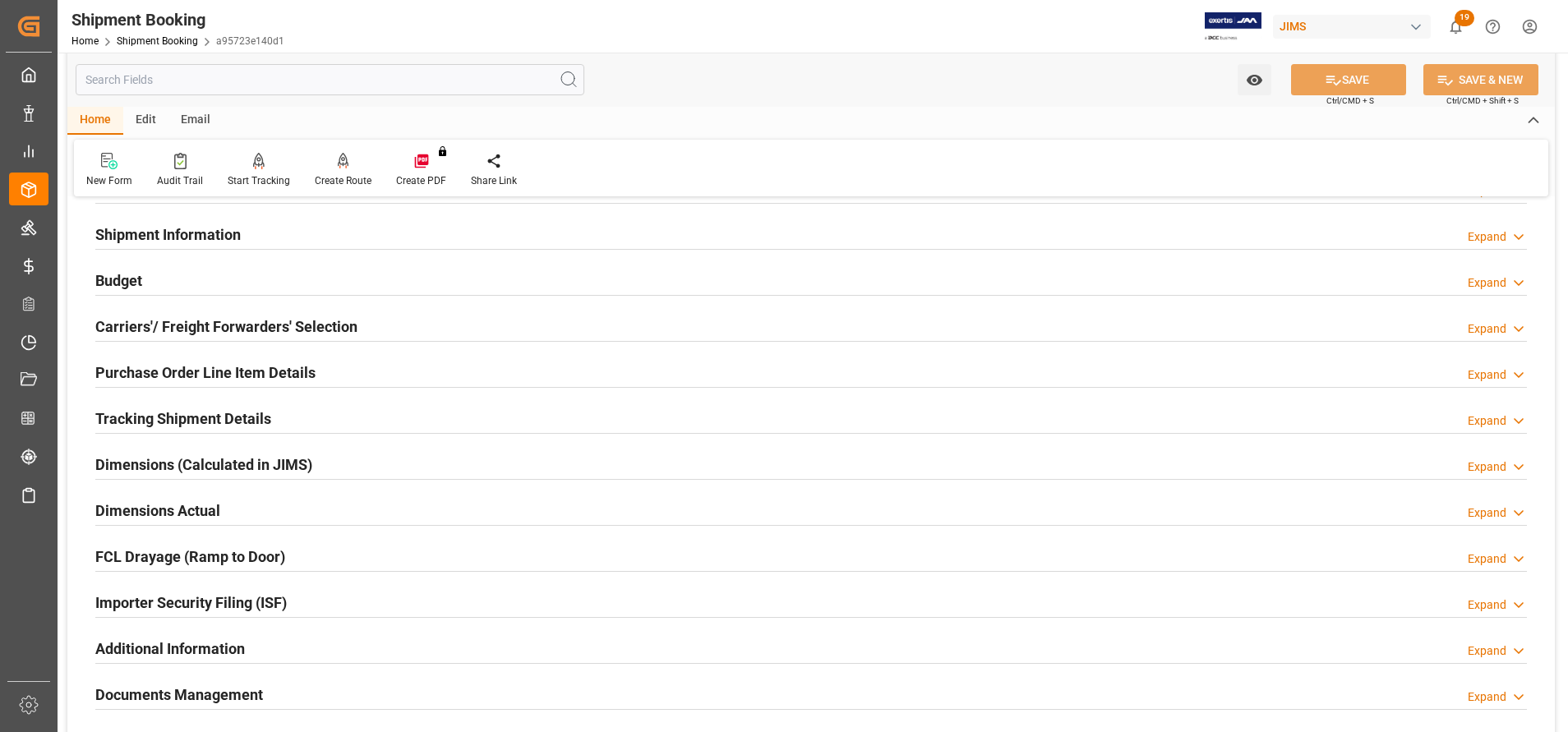
click at [272, 335] on h2 "Carriers'/ Freight Forwarders' Selection" at bounding box center [227, 327] width 262 height 22
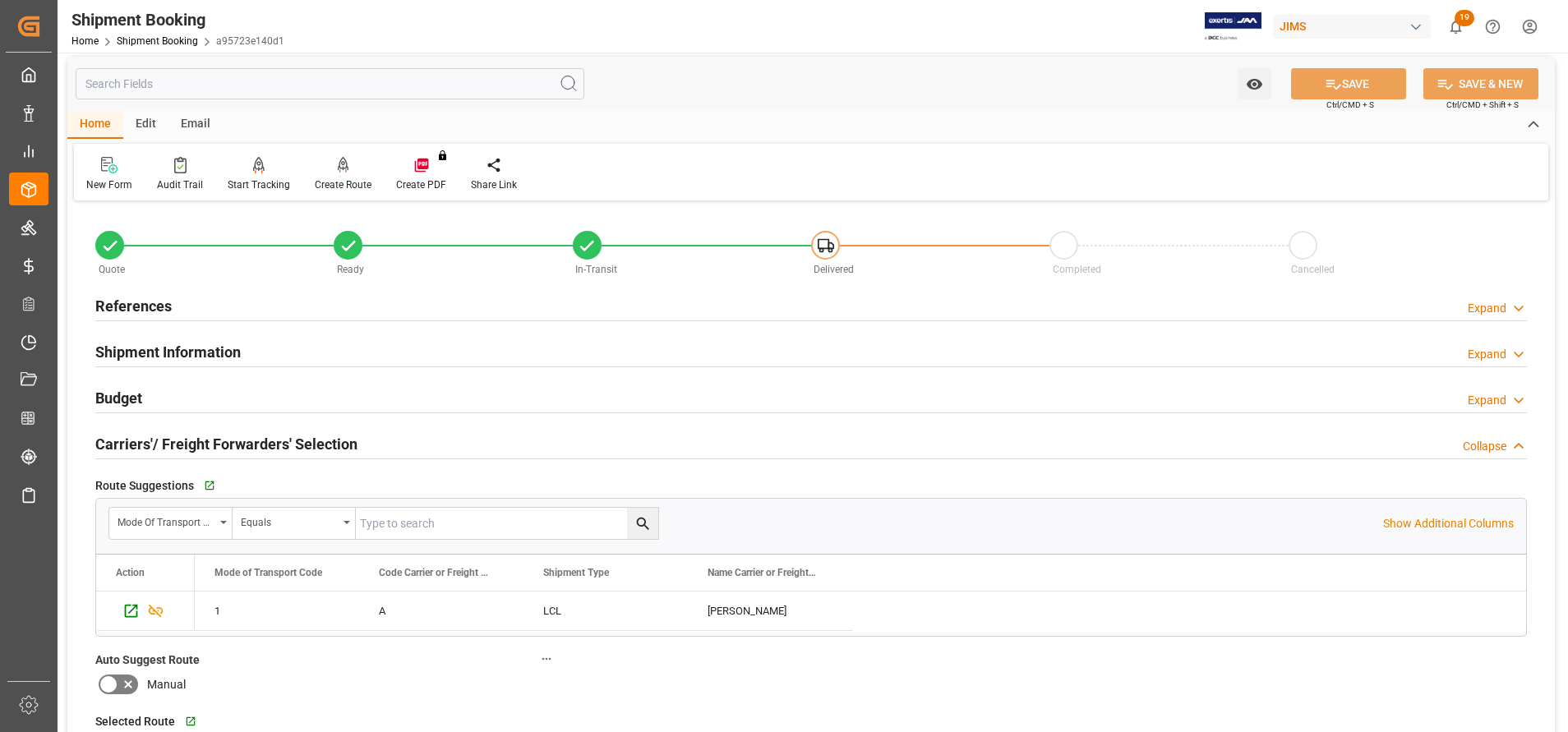
scroll to position [0, 0]
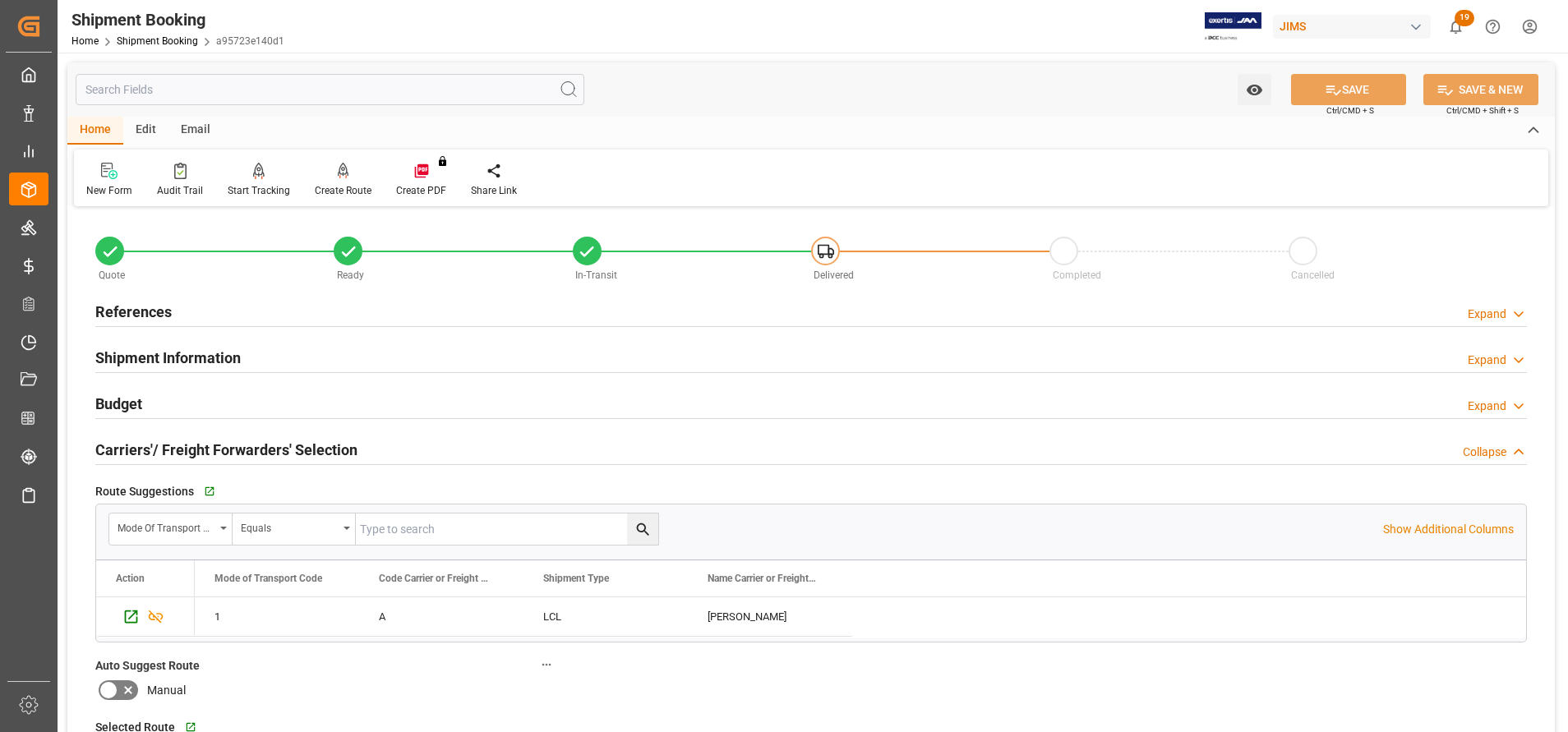
click at [315, 453] on h2 "Carriers'/ Freight Forwarders' Selection" at bounding box center [227, 450] width 262 height 22
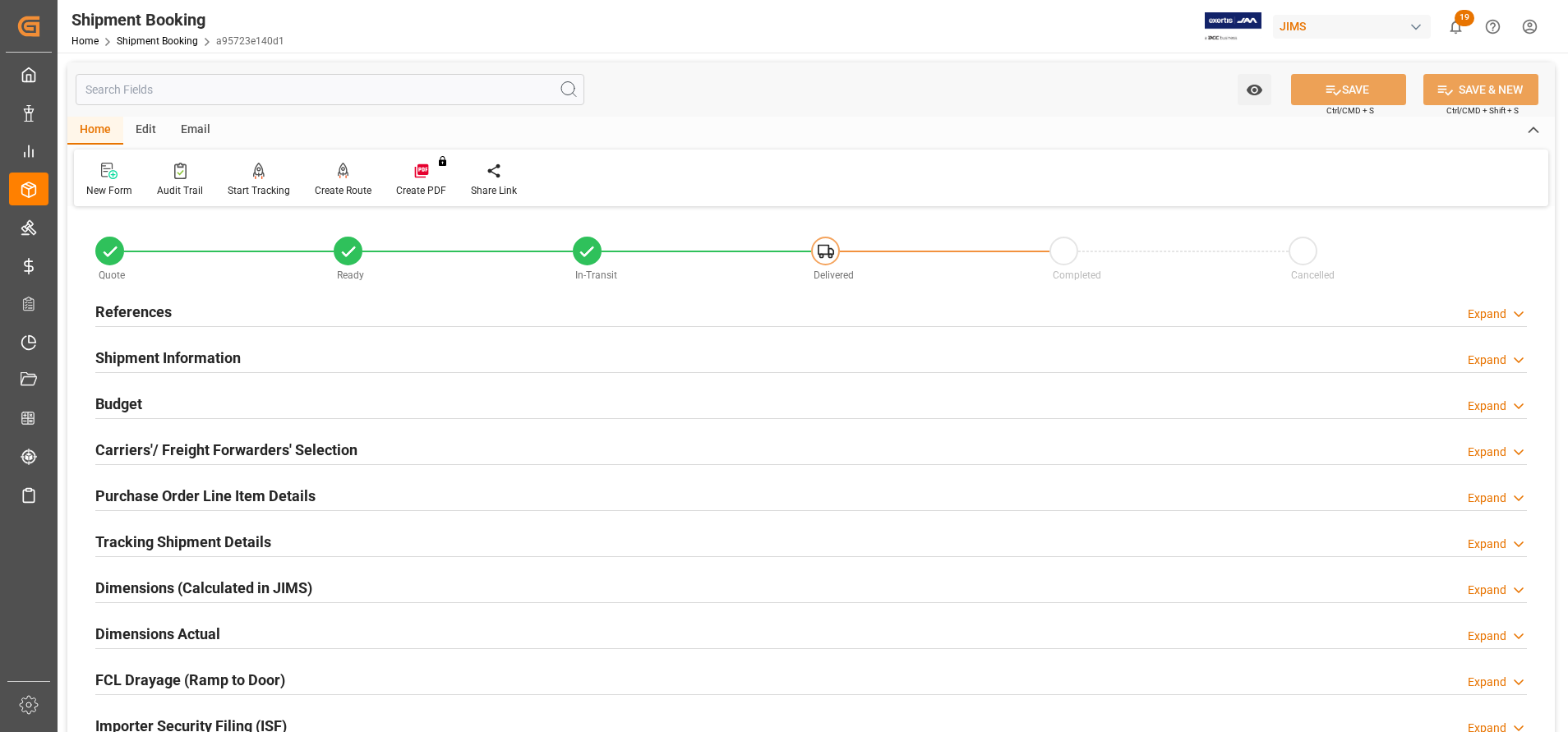
click at [212, 540] on h2 "Tracking Shipment Details" at bounding box center [183, 541] width 176 height 22
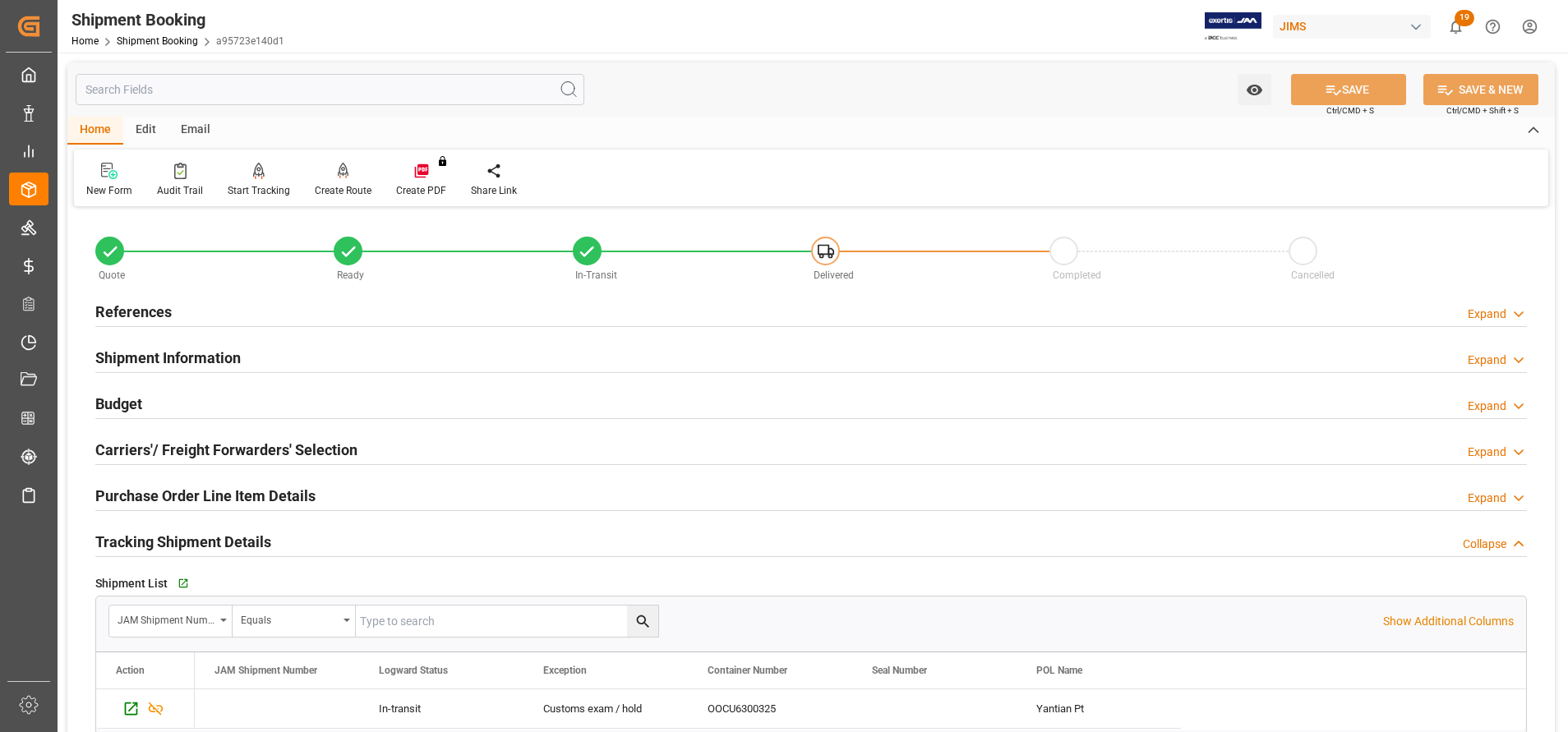
click at [212, 540] on h2 "Tracking Shipment Details" at bounding box center [183, 541] width 176 height 22
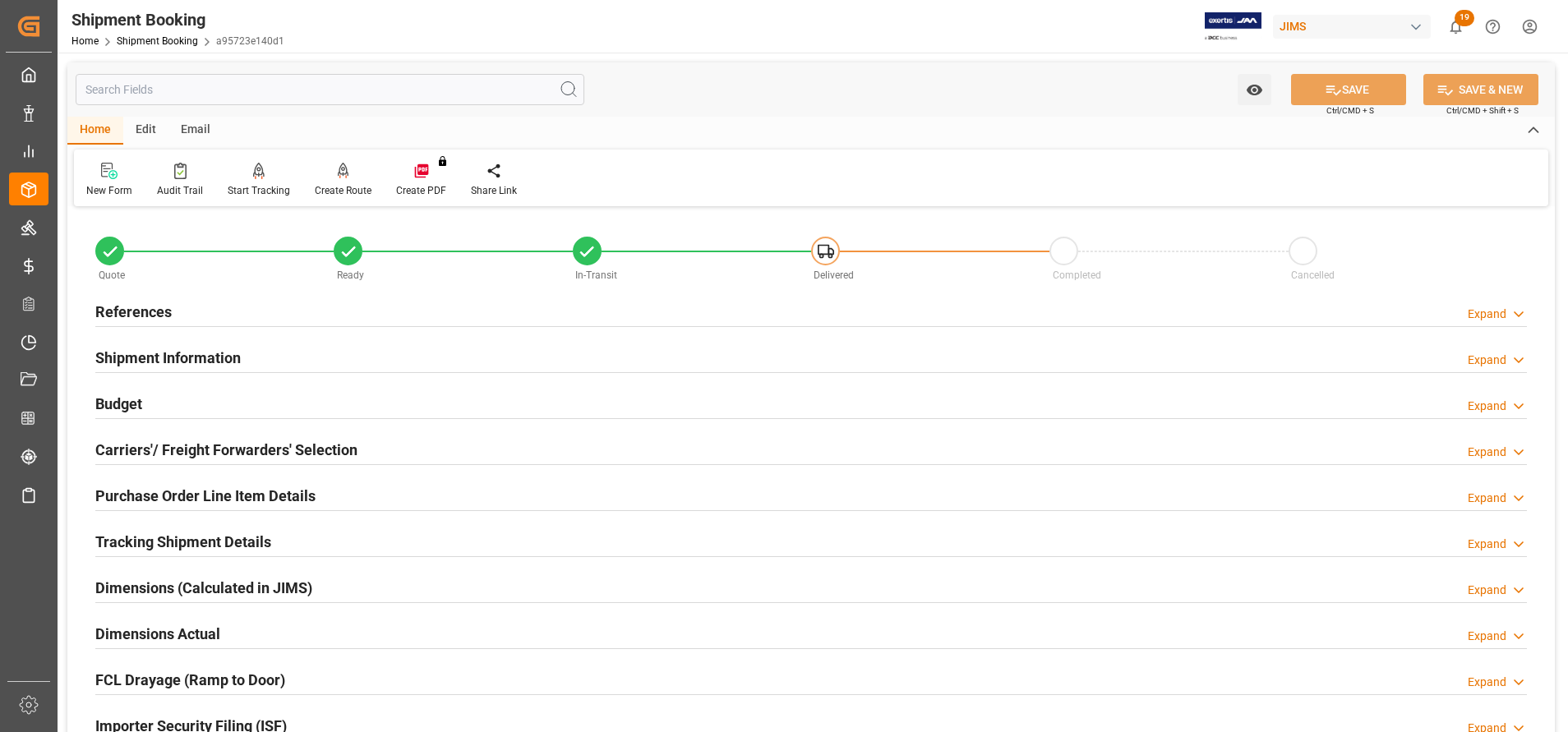
click at [194, 350] on h2 "Shipment Information" at bounding box center [168, 358] width 145 height 22
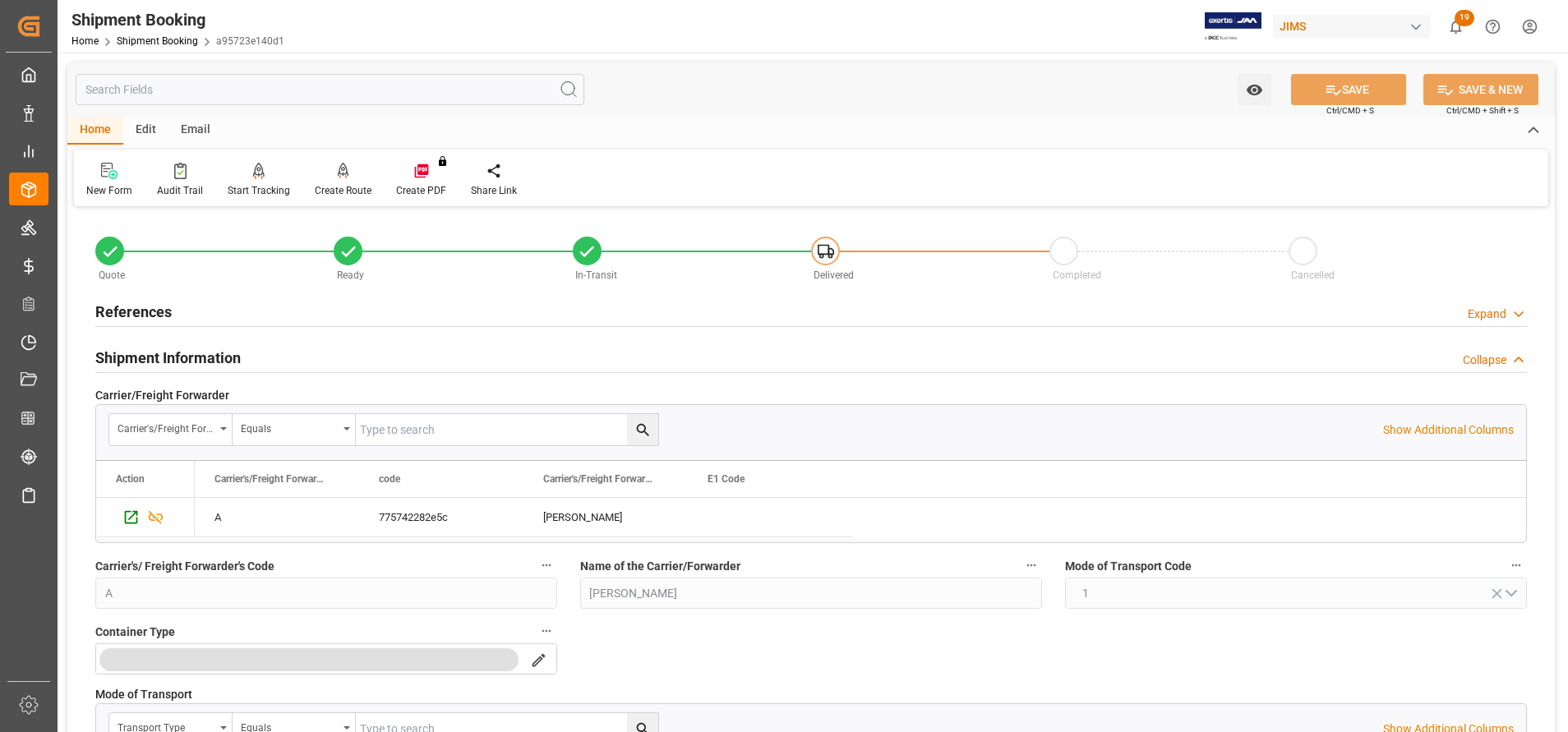
click at [194, 350] on h2 "Shipment Information" at bounding box center [168, 358] width 145 height 22
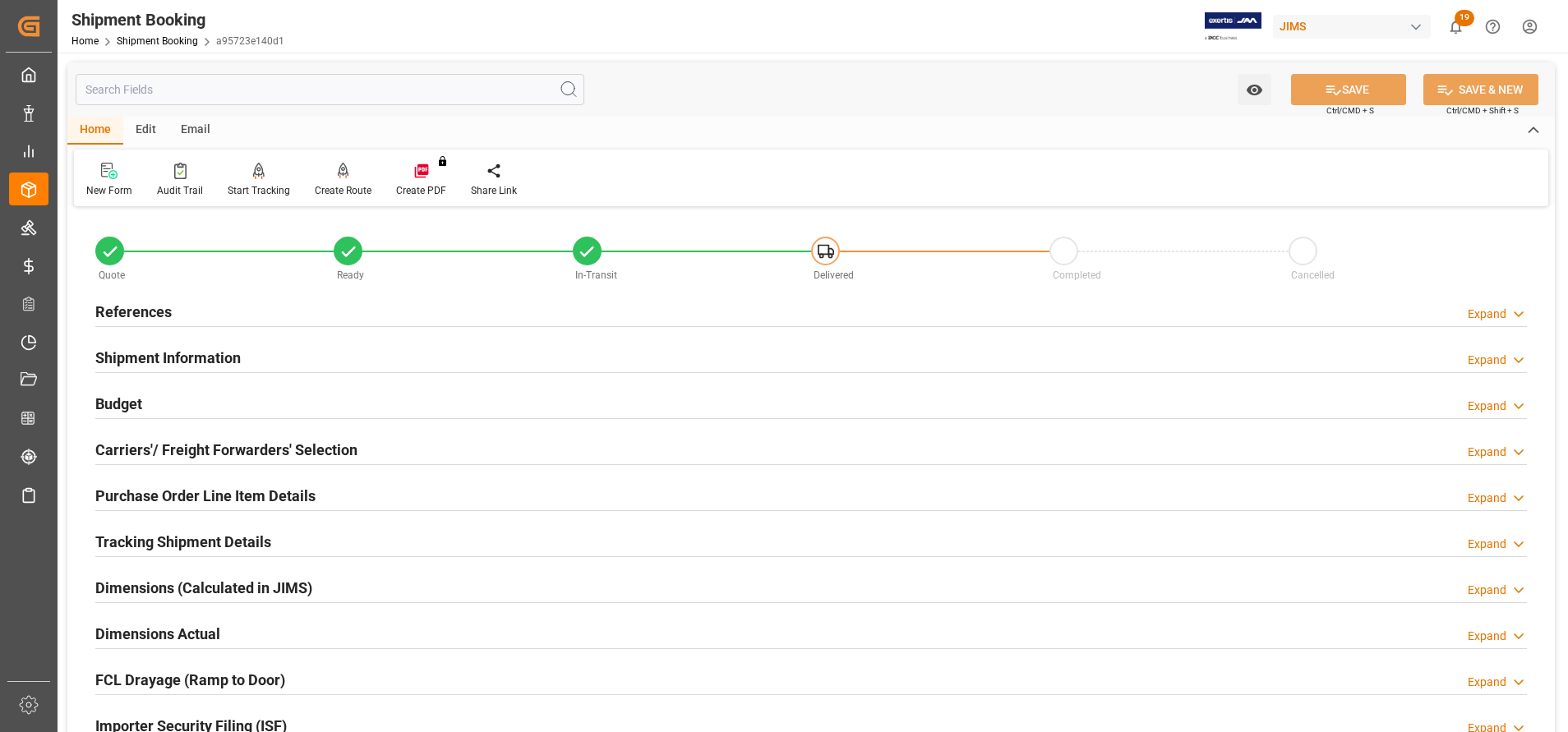
click at [186, 499] on h2 "Purchase Order Line Item Details" at bounding box center [206, 496] width 221 height 22
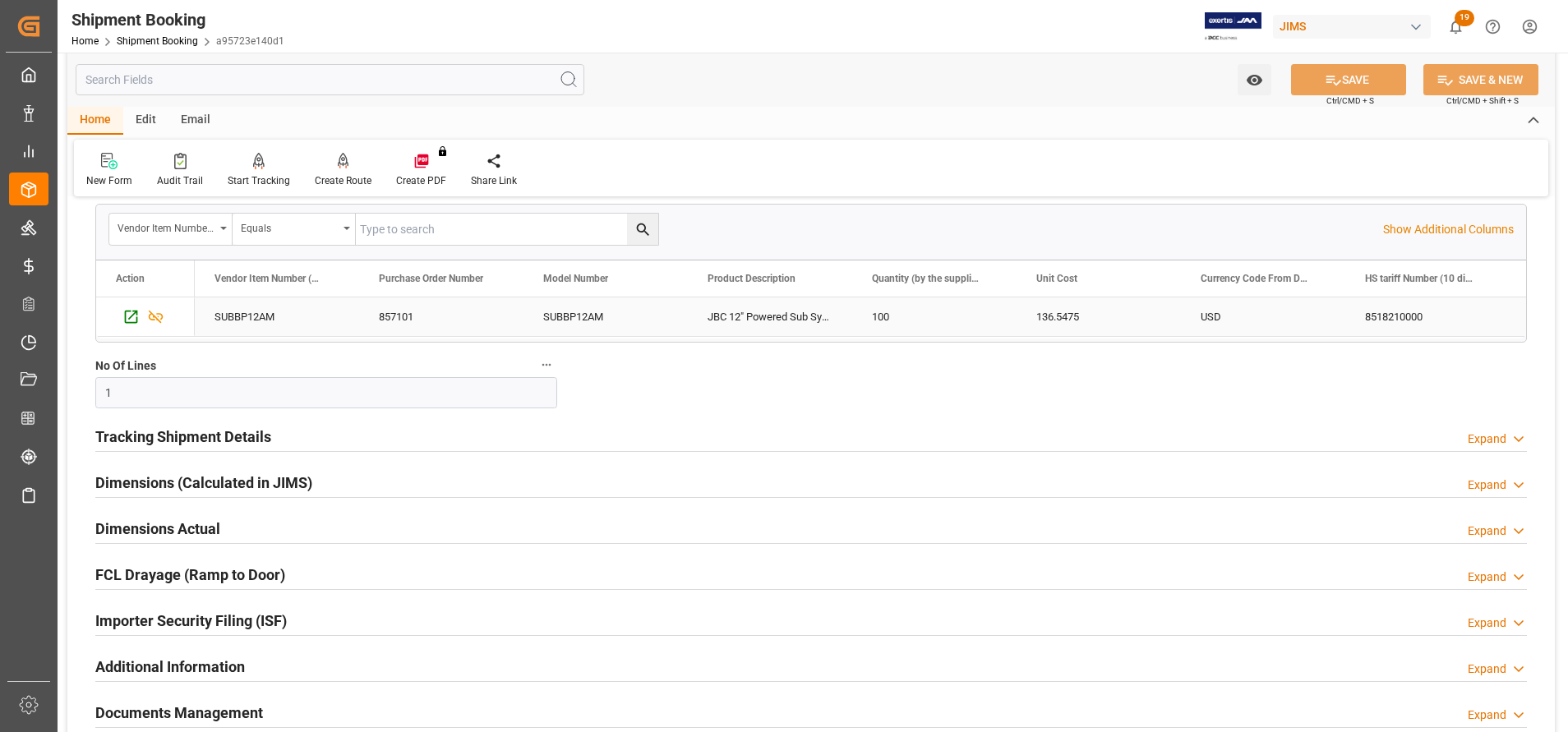
scroll to position [369, 0]
